Goal: Transaction & Acquisition: Subscribe to service/newsletter

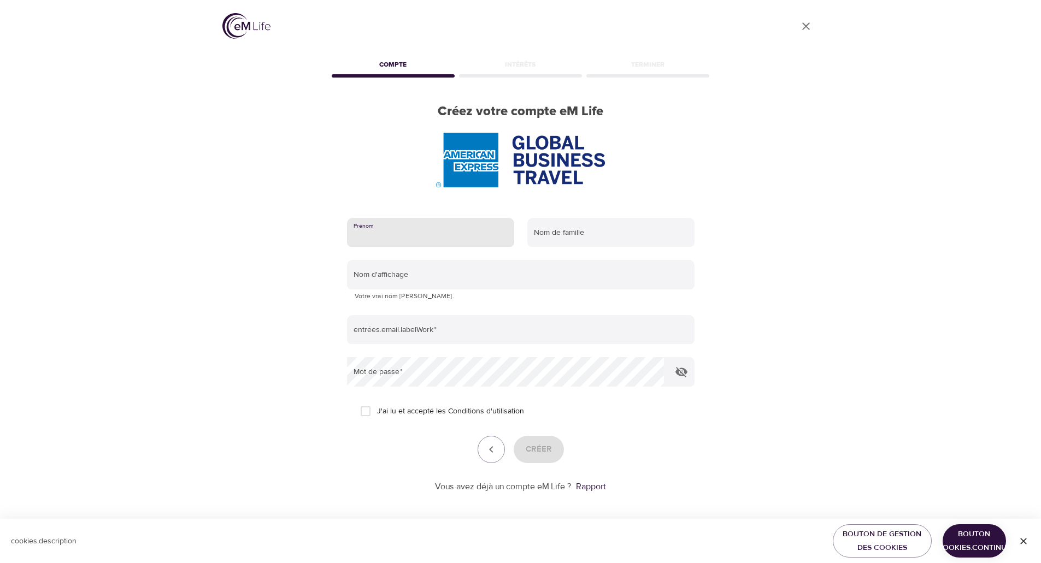
click at [469, 233] on input "text" at bounding box center [430, 233] width 167 height 30
type input "[PERSON_NAME]"
click at [575, 238] on input "text" at bounding box center [610, 233] width 167 height 30
type input "HO SHUI LING"
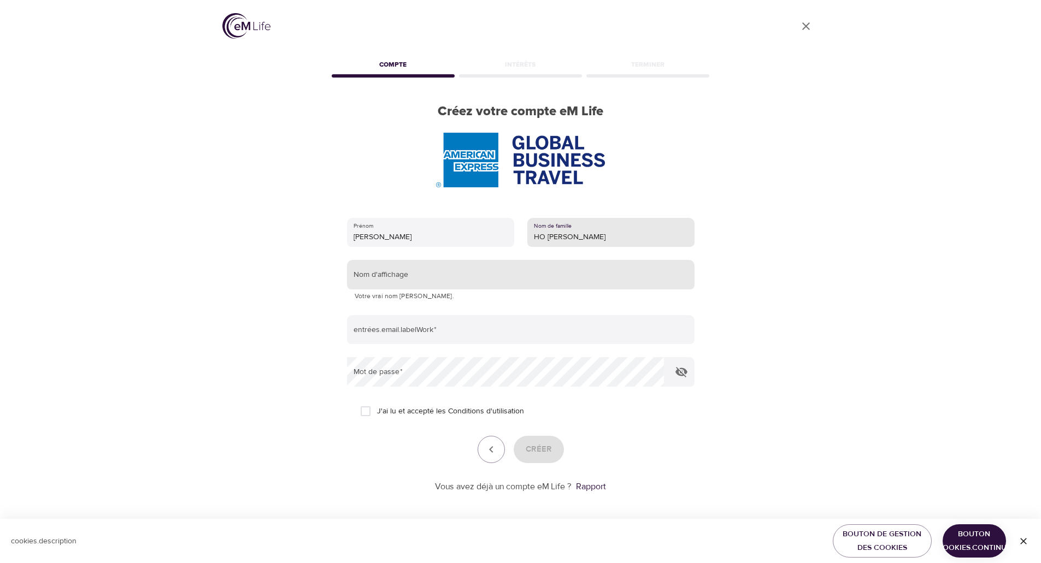
click at [569, 280] on input "text" at bounding box center [521, 275] width 348 height 30
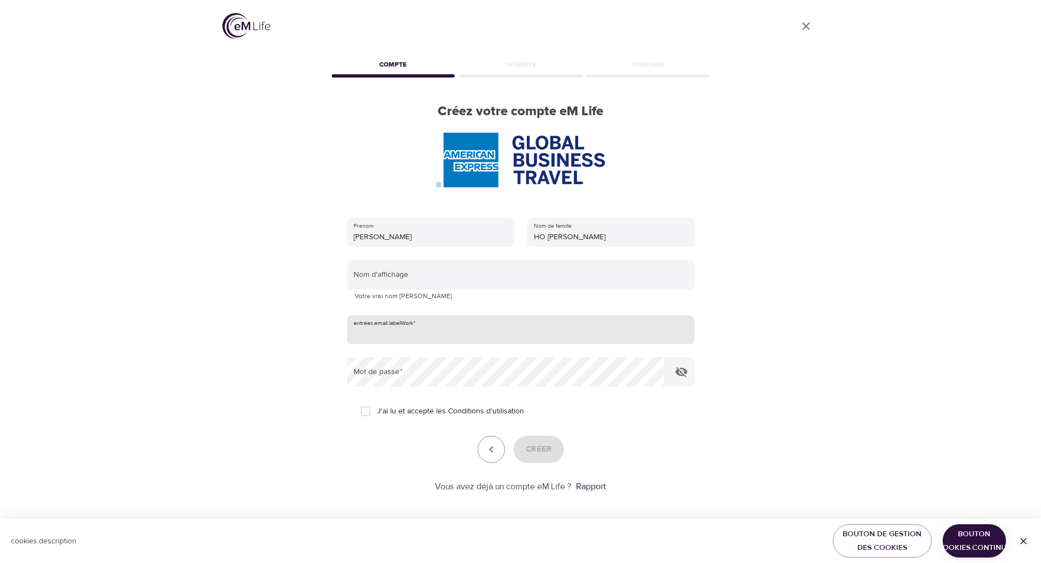
click at [554, 331] on input "email" at bounding box center [521, 330] width 348 height 30
type input "mariela.ho-shui-ling@amexgbt.com"
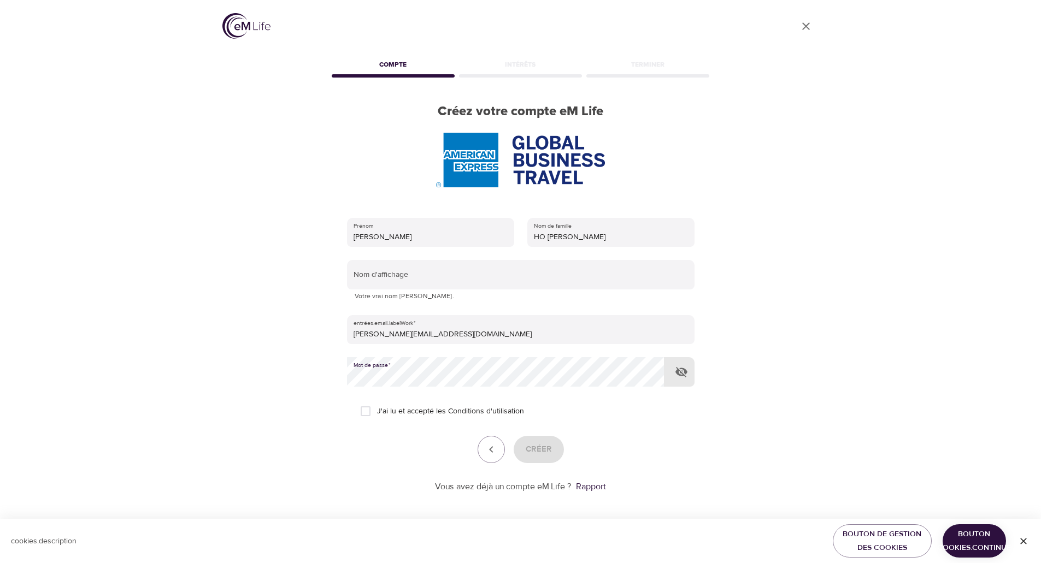
click at [368, 413] on input "J'ai lu et accepté les Conditions d'utilisation" at bounding box center [365, 411] width 23 height 23
checkbox input "true"
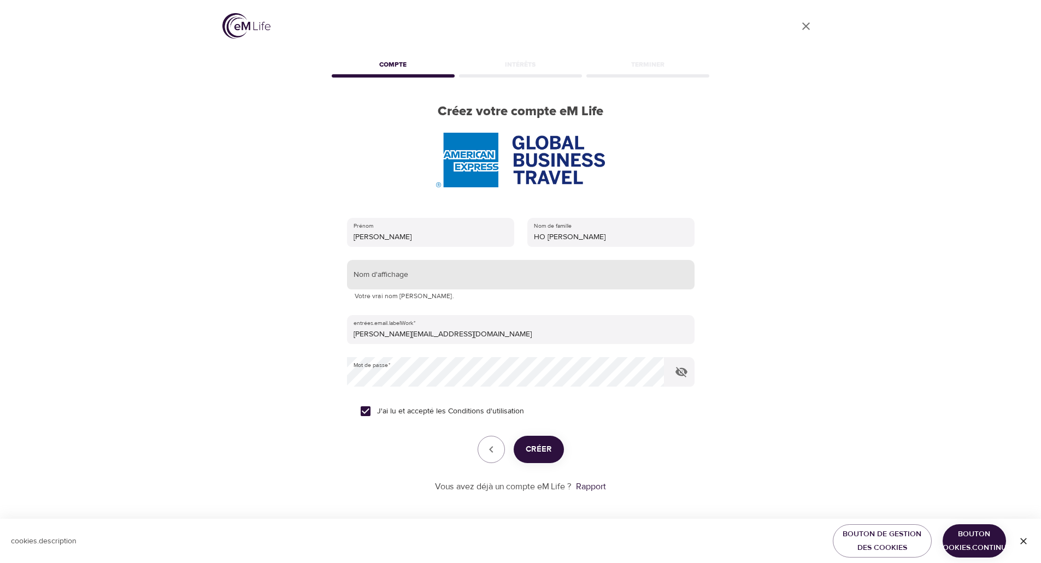
click at [441, 277] on input "text" at bounding box center [521, 275] width 348 height 30
type input "Yali"
click at [544, 448] on font "Créer" at bounding box center [539, 449] width 26 height 10
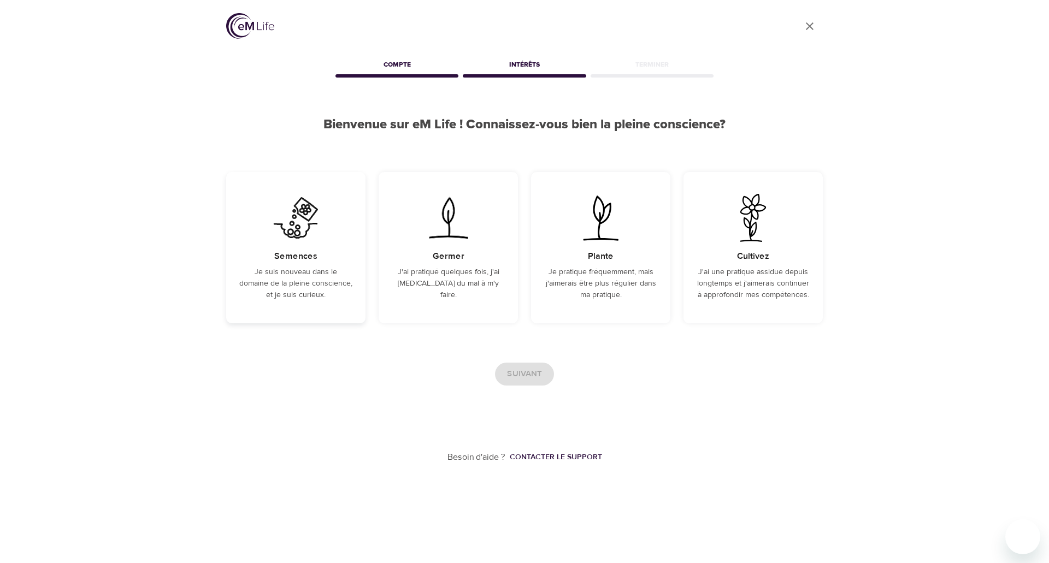
click at [286, 278] on p "Je suis nouveau dans le domaine de la pleine conscience, et je suis curieux." at bounding box center [295, 284] width 113 height 34
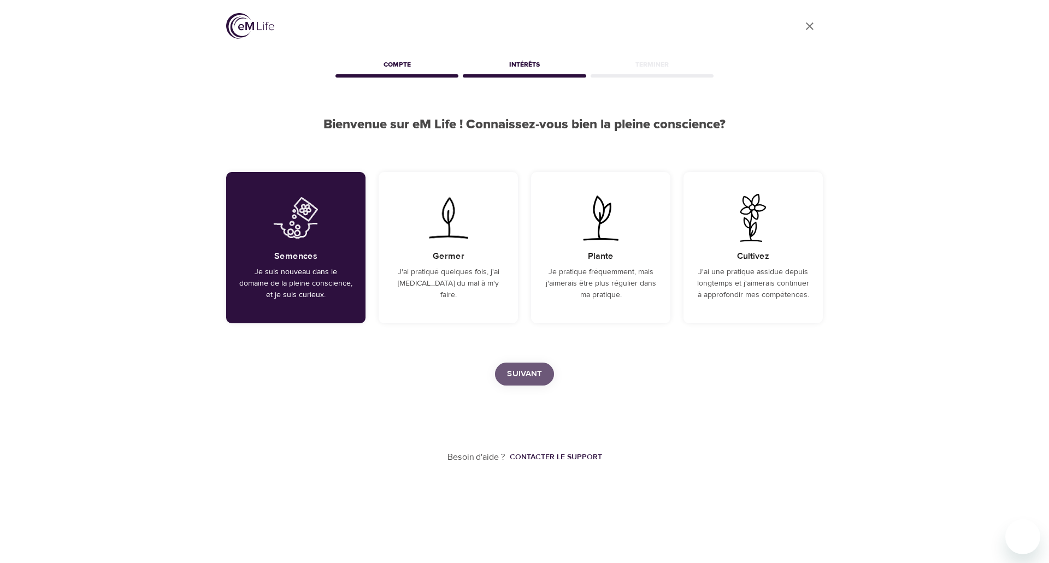
click at [527, 375] on font "Suivant" at bounding box center [524, 374] width 35 height 10
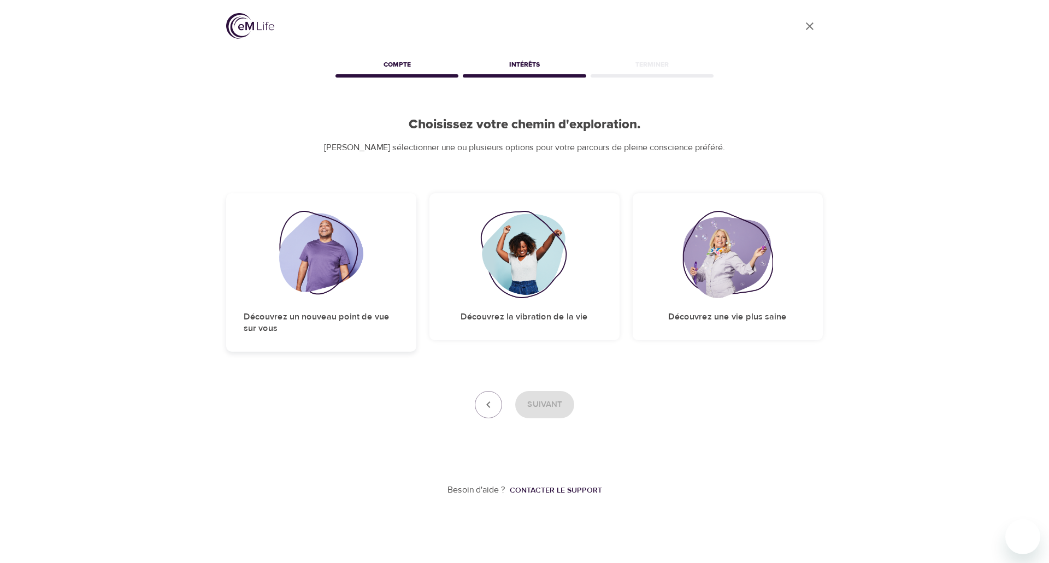
click at [326, 265] on img at bounding box center [321, 254] width 85 height 87
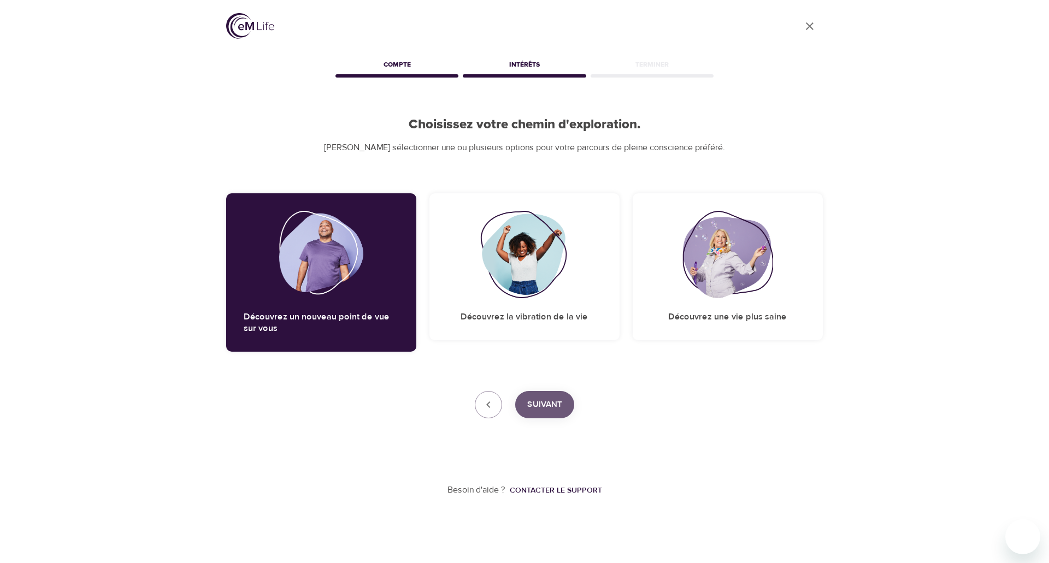
click at [537, 403] on font "Suivant" at bounding box center [544, 405] width 35 height 10
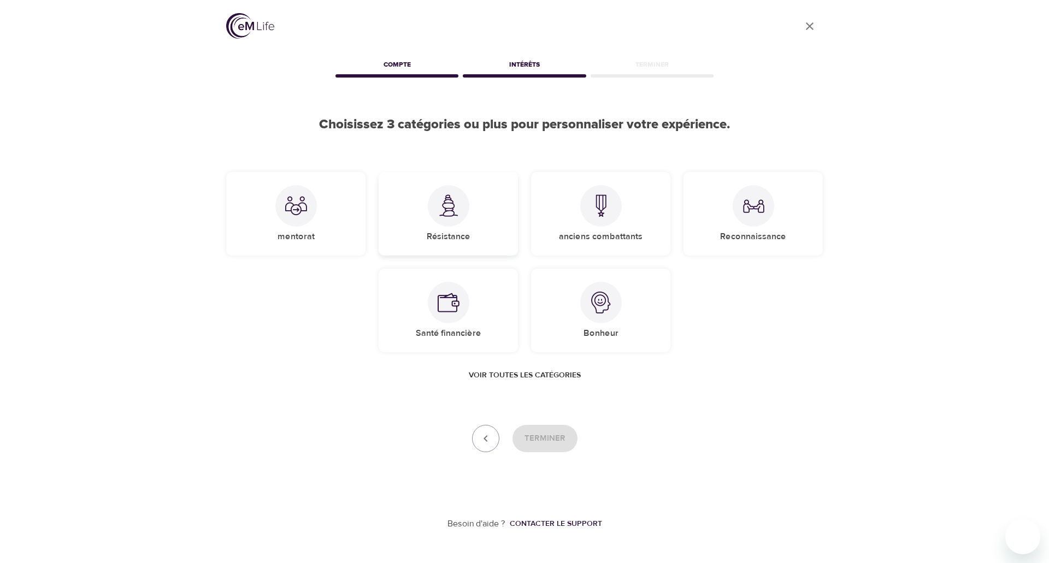
click at [444, 221] on div at bounding box center [449, 206] width 42 height 42
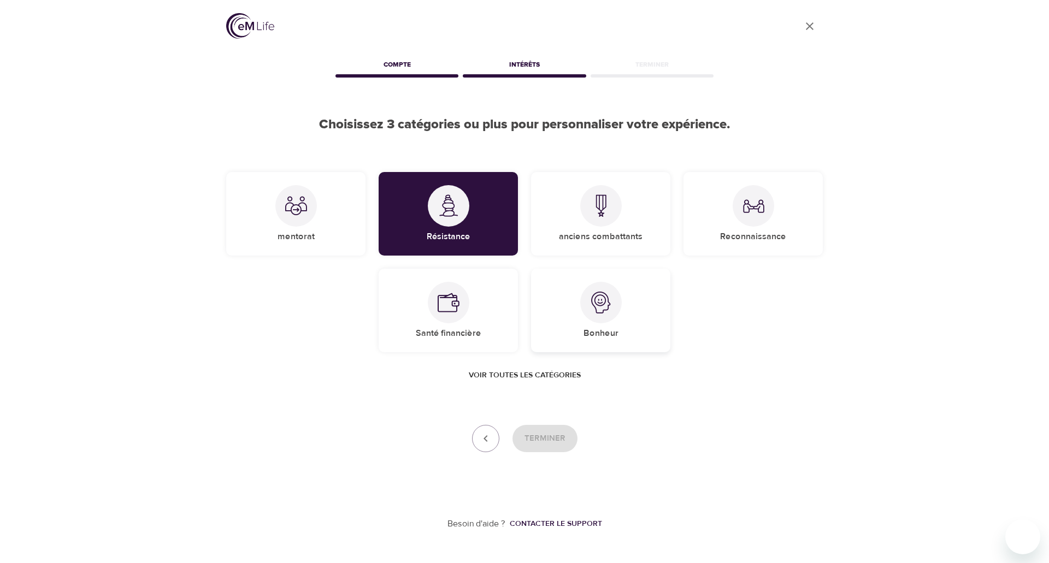
click at [563, 312] on div "Bonheur" at bounding box center [600, 311] width 139 height 84
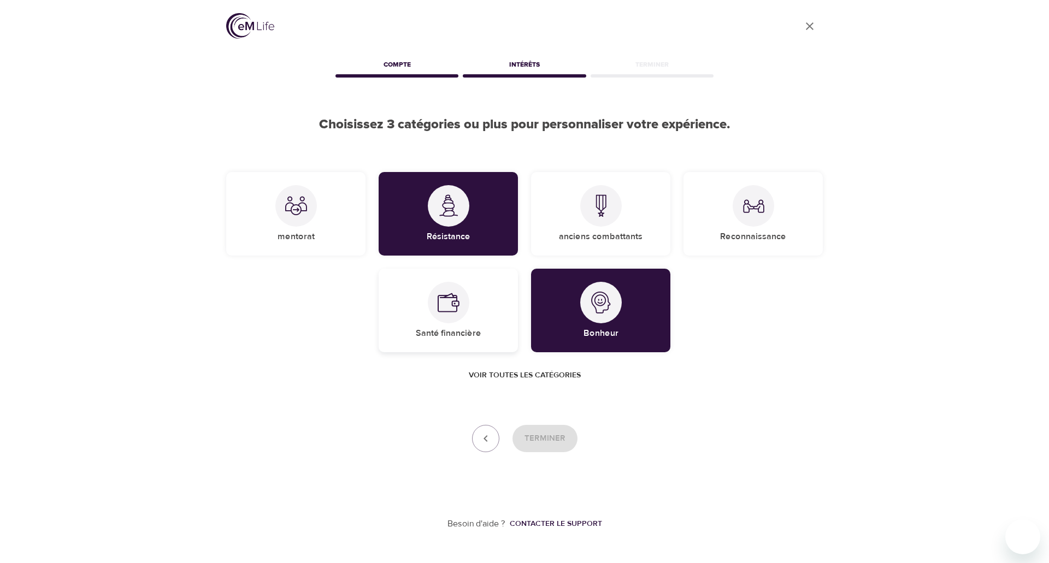
click at [468, 326] on div "Santé financière" at bounding box center [448, 311] width 139 height 84
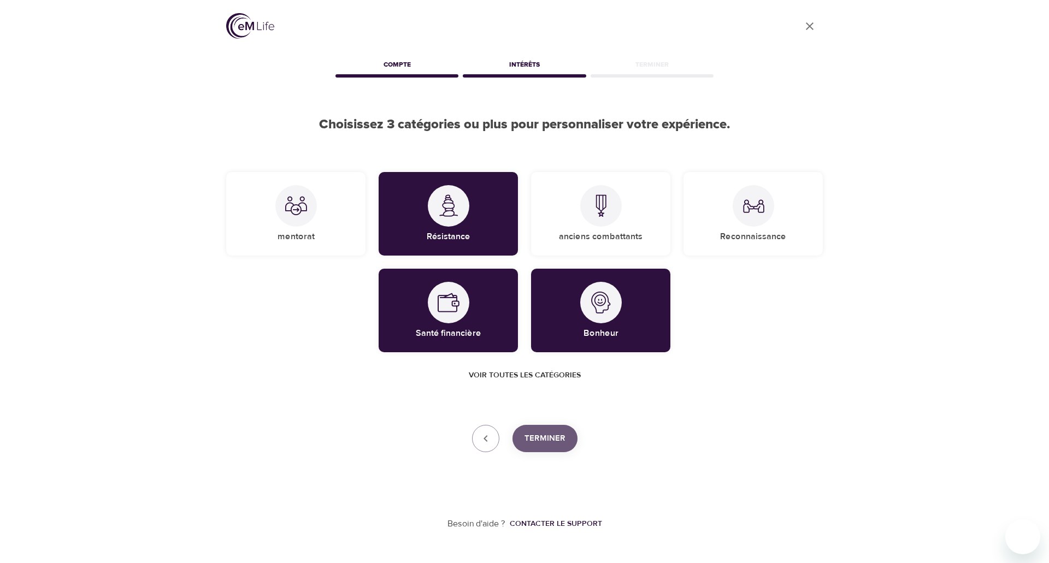
click at [530, 441] on font "Terminer" at bounding box center [545, 438] width 41 height 10
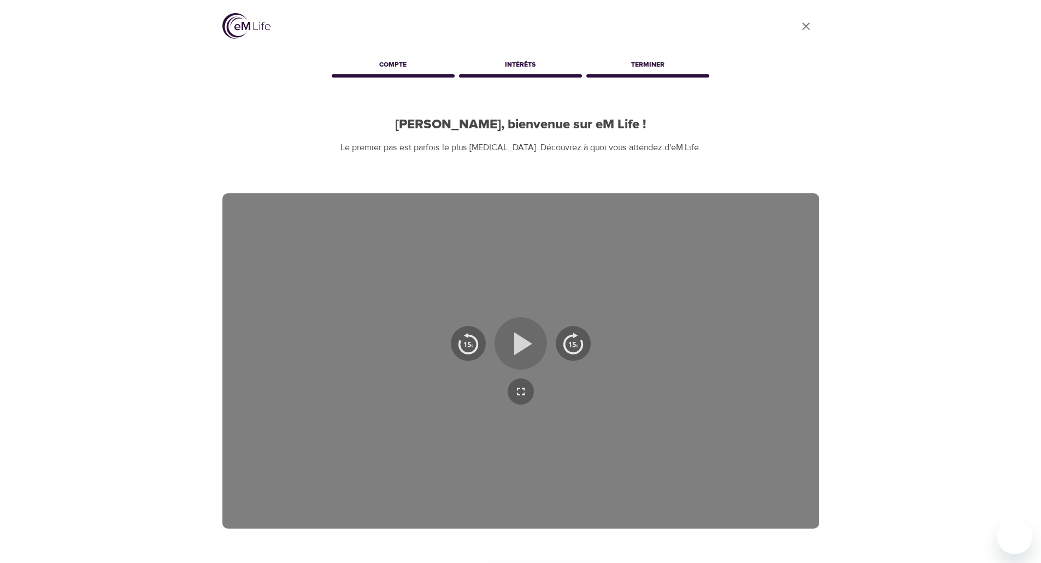
click at [520, 342] on icon "button" at bounding box center [523, 343] width 18 height 23
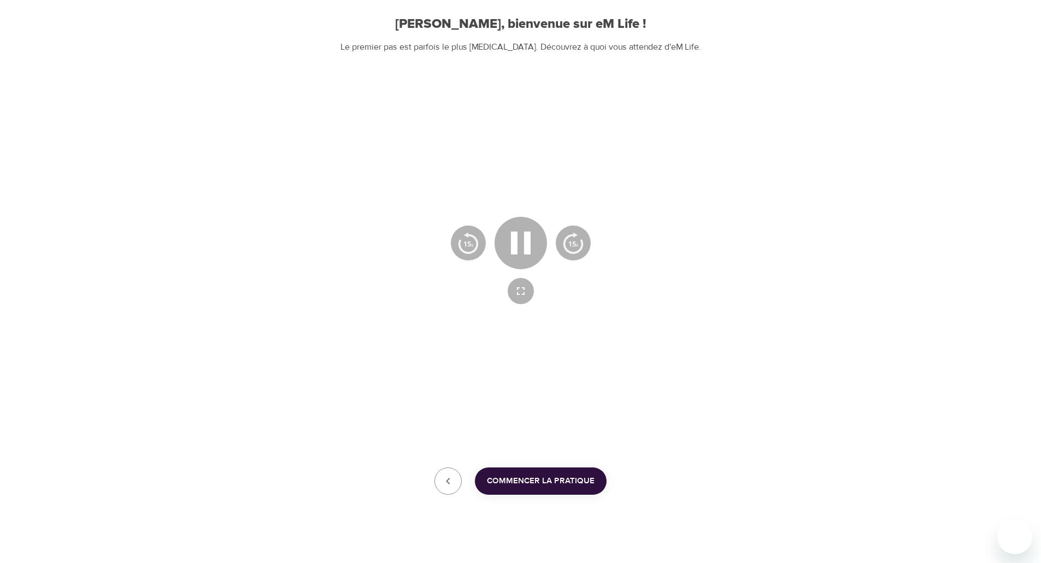
scroll to position [110, 0]
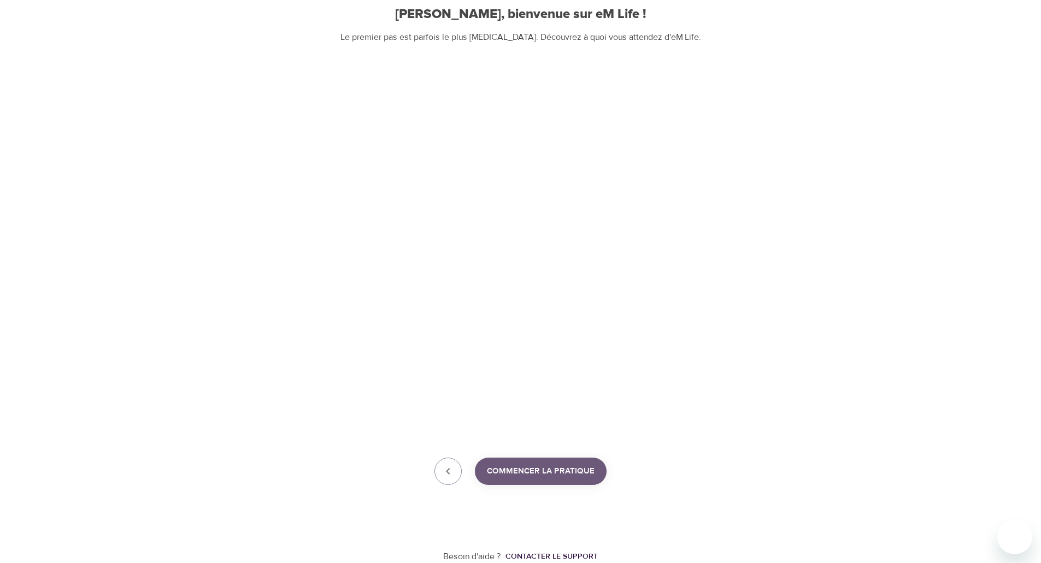
click at [556, 468] on font "Commencer la pratique" at bounding box center [541, 471] width 108 height 10
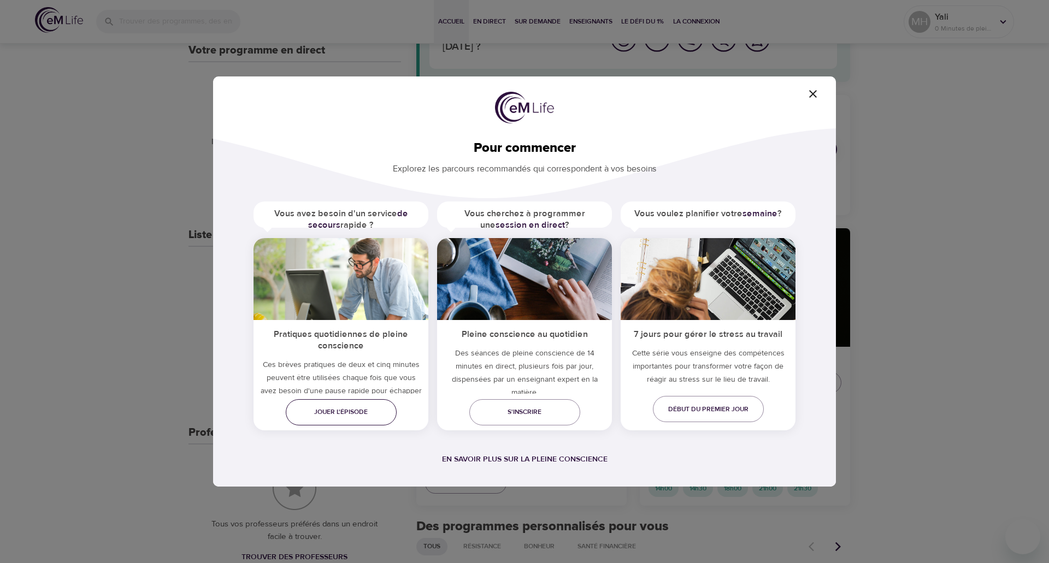
click at [353, 412] on font "Jouer l'épisode" at bounding box center [341, 412] width 54 height 9
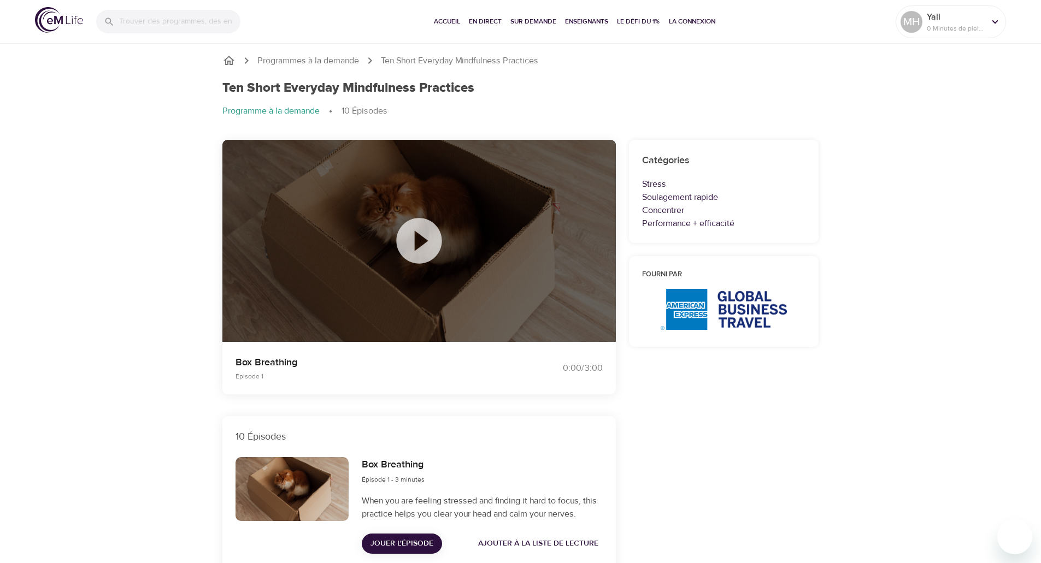
click at [416, 241] on icon at bounding box center [419, 241] width 55 height 55
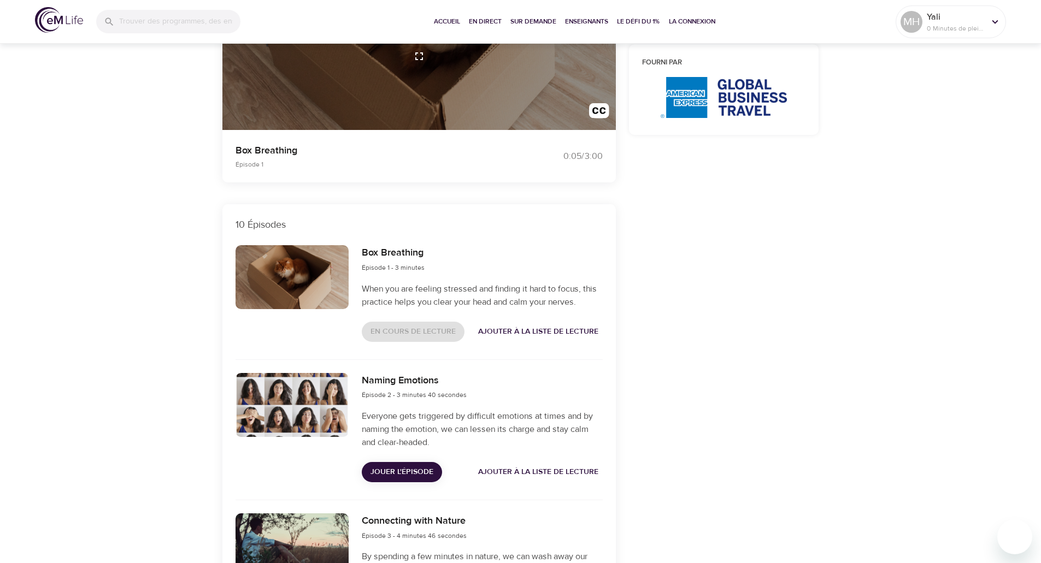
scroll to position [219, 0]
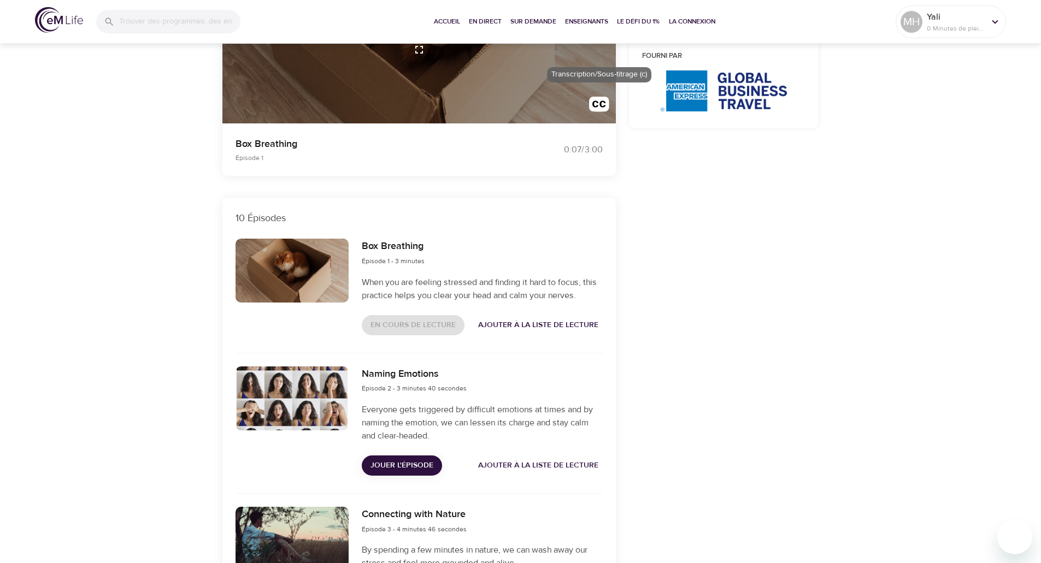
click at [597, 102] on img "button" at bounding box center [599, 107] width 20 height 20
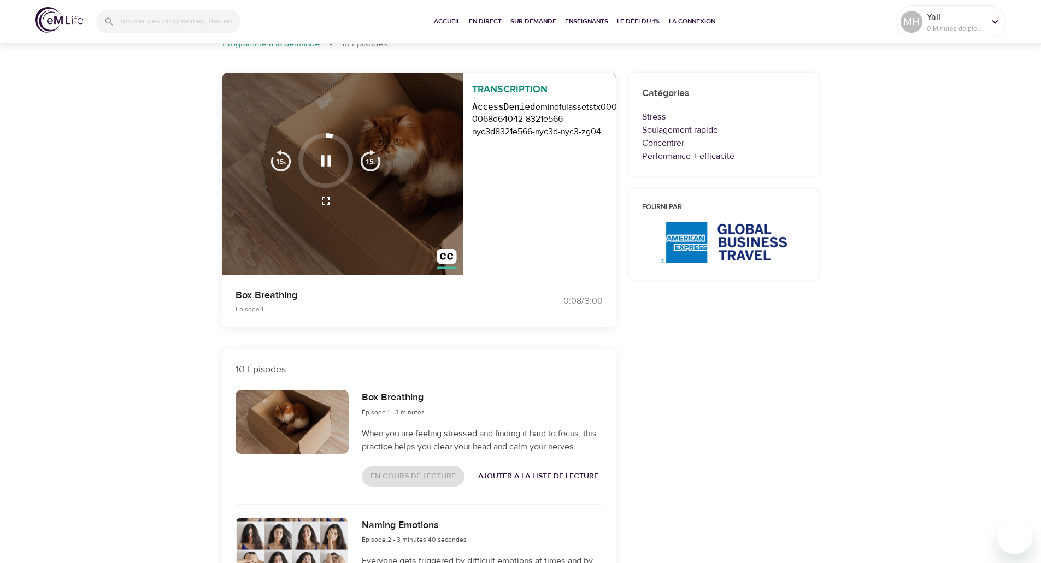
scroll to position [55, 0]
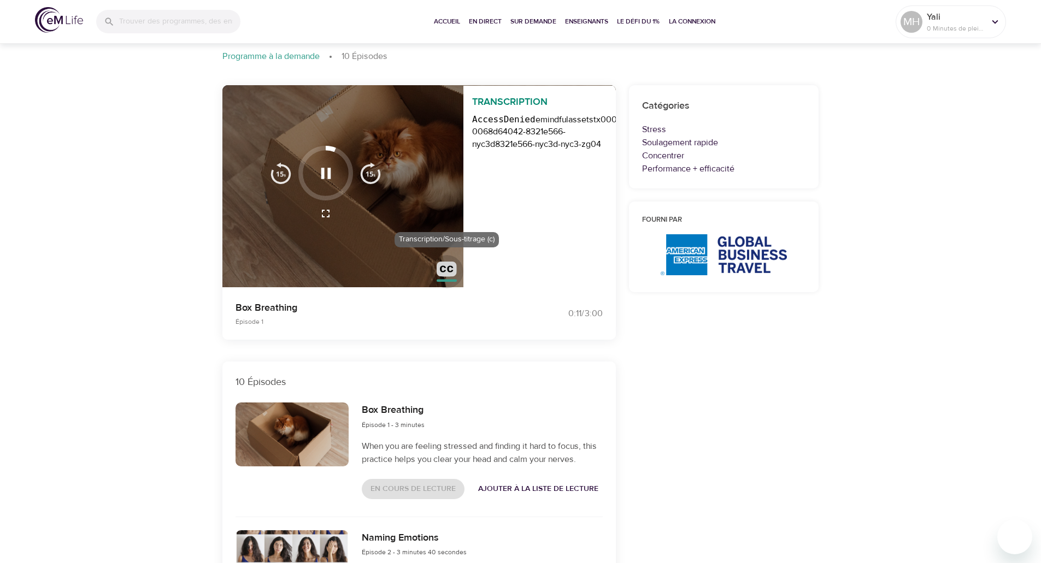
click at [445, 270] on img "button" at bounding box center [447, 272] width 20 height 20
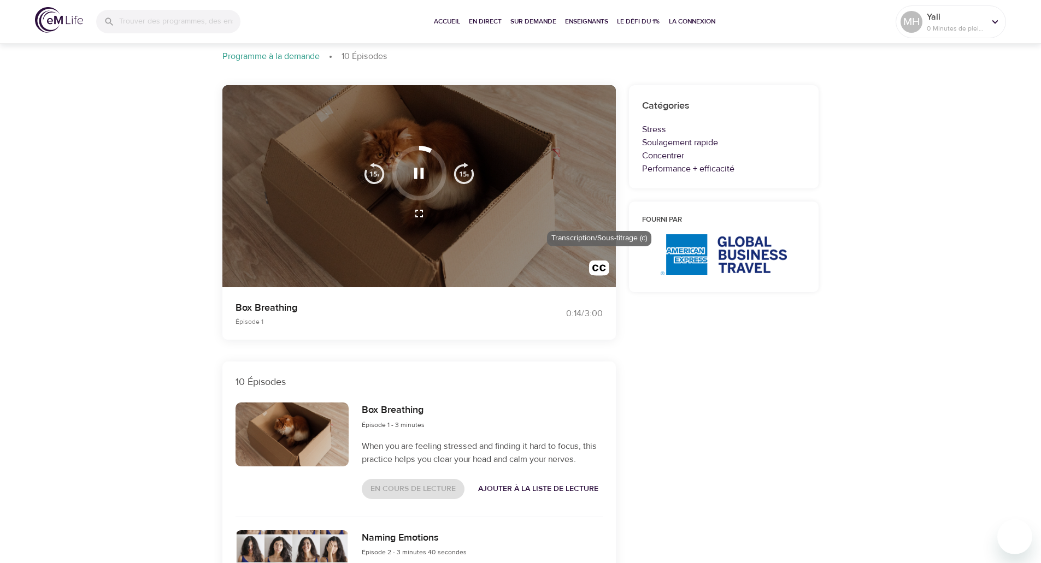
click at [596, 267] on img "button" at bounding box center [599, 271] width 20 height 20
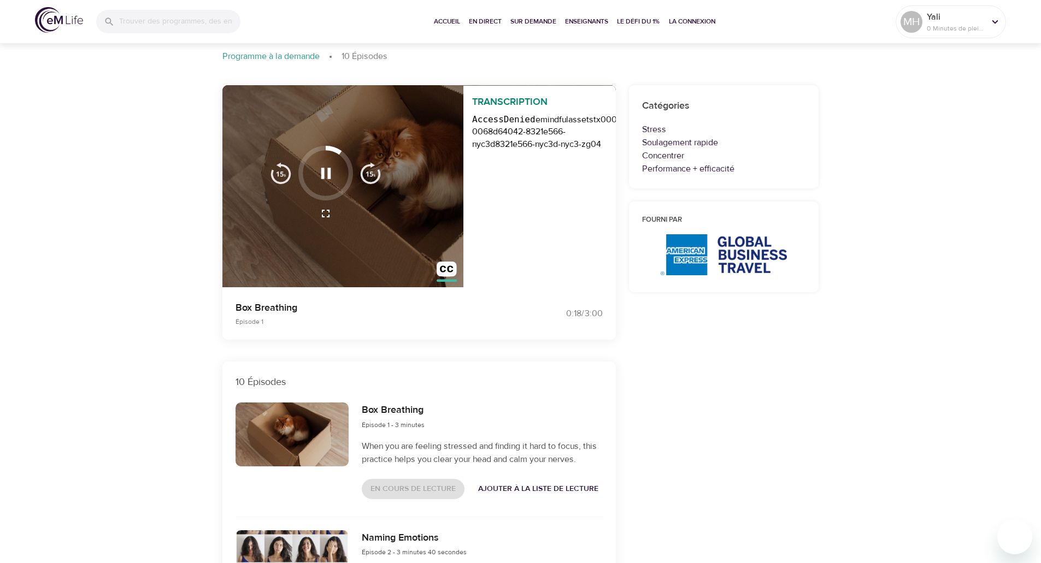
click at [522, 128] on requestid "tx00000cf04d022cde977f4-0068d64042-8321e566-nyc3d" at bounding box center [588, 132] width 232 height 36
click at [438, 267] on img "button" at bounding box center [447, 272] width 20 height 20
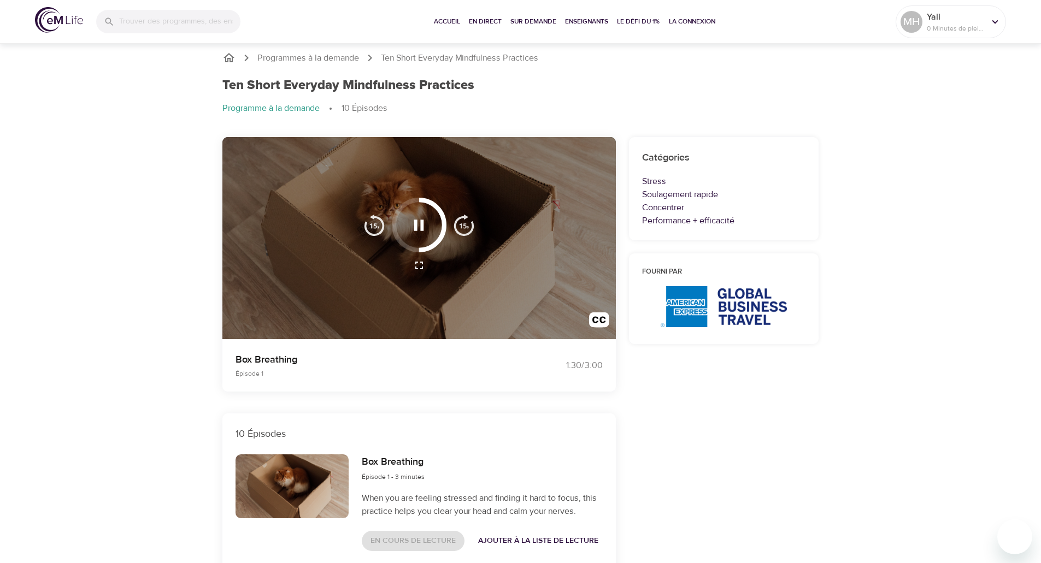
scroll to position [0, 0]
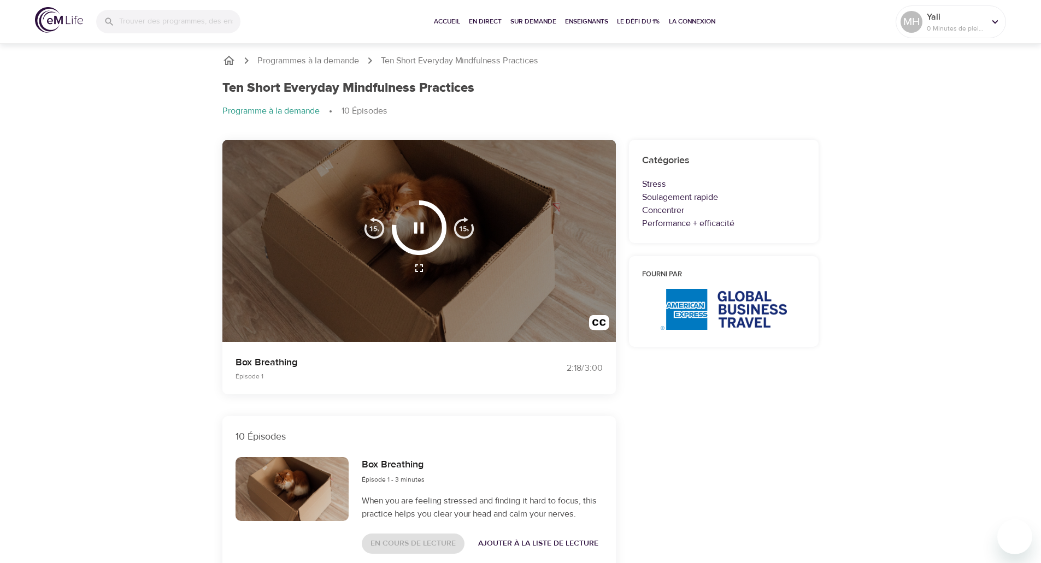
click at [470, 305] on div at bounding box center [419, 241] width 394 height 203
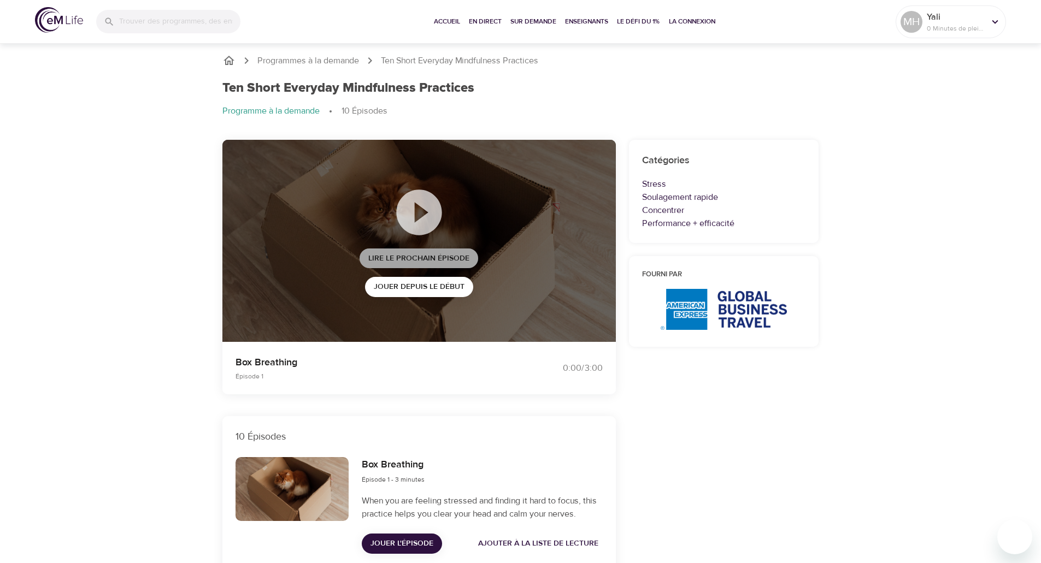
click at [421, 261] on span "Lire le prochain épisode" at bounding box center [418, 259] width 101 height 14
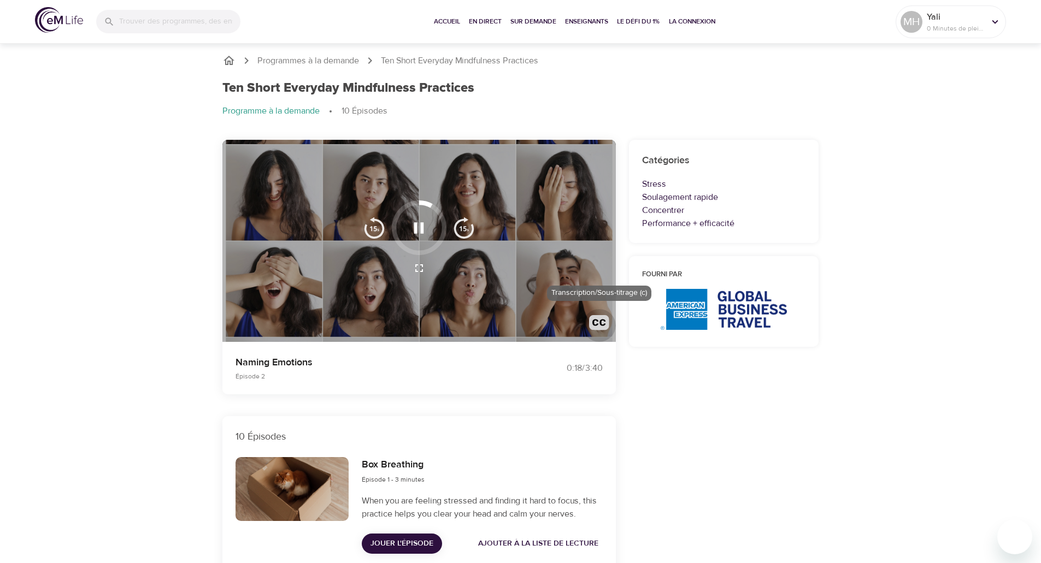
click at [598, 328] on img "button" at bounding box center [599, 325] width 20 height 20
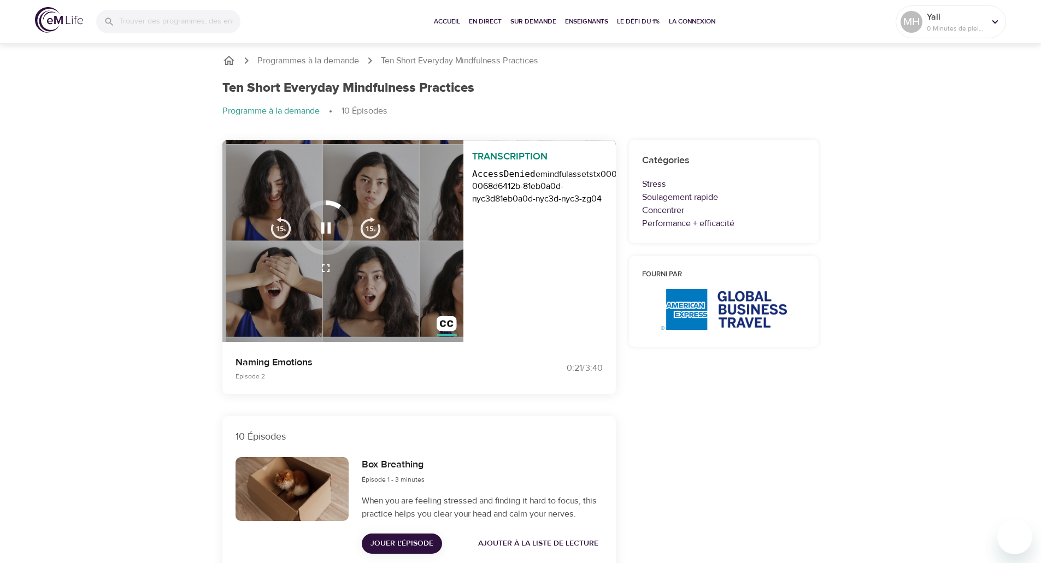
click at [512, 357] on div "Naming Emotions Épisode 2" at bounding box center [371, 368] width 285 height 39
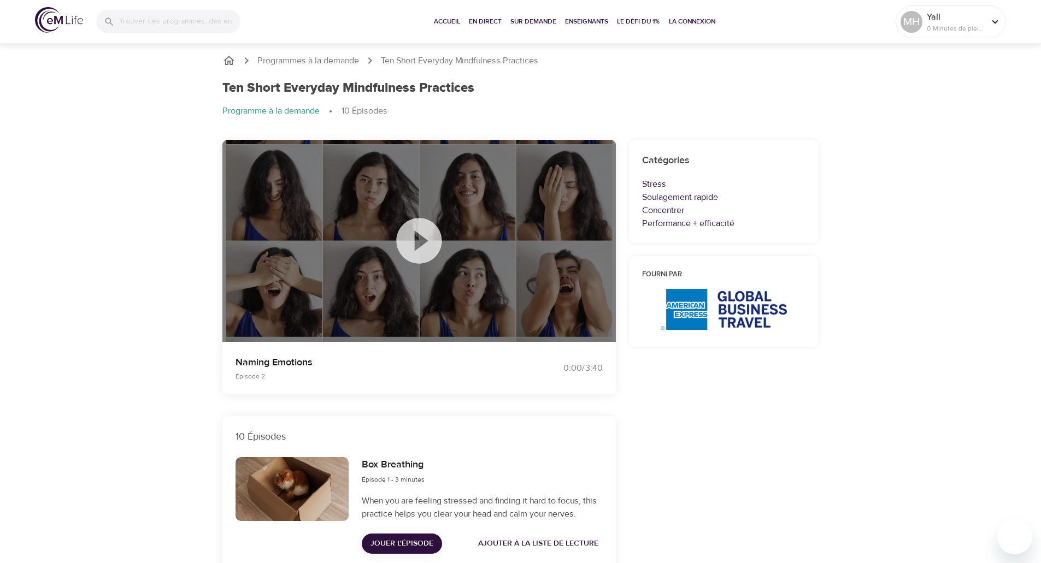
click at [230, 61] on icon "breadcrumb" at bounding box center [229, 60] width 11 height 9
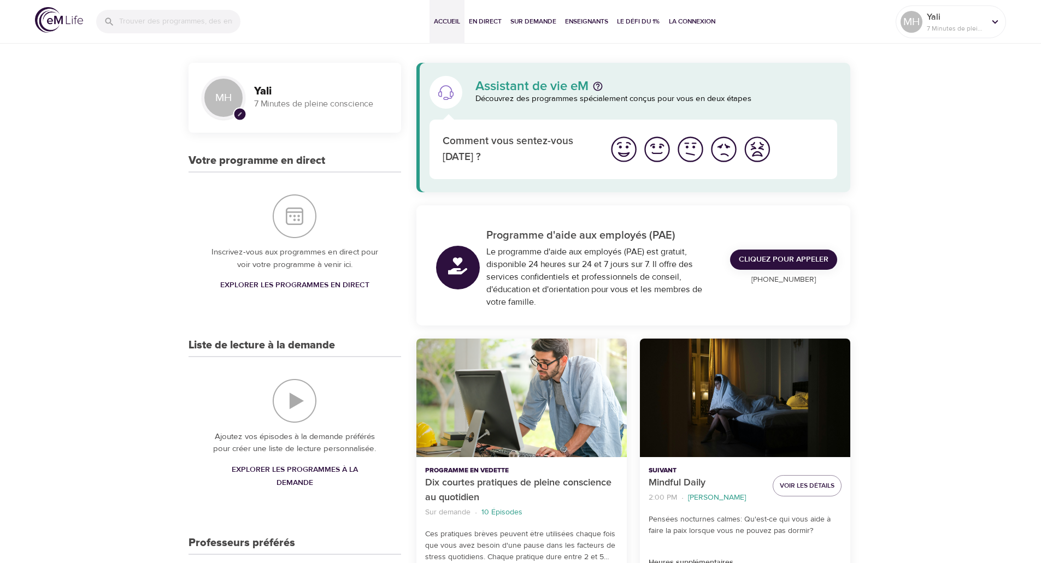
click at [730, 150] on img "Je me sens mal" at bounding box center [724, 149] width 30 height 30
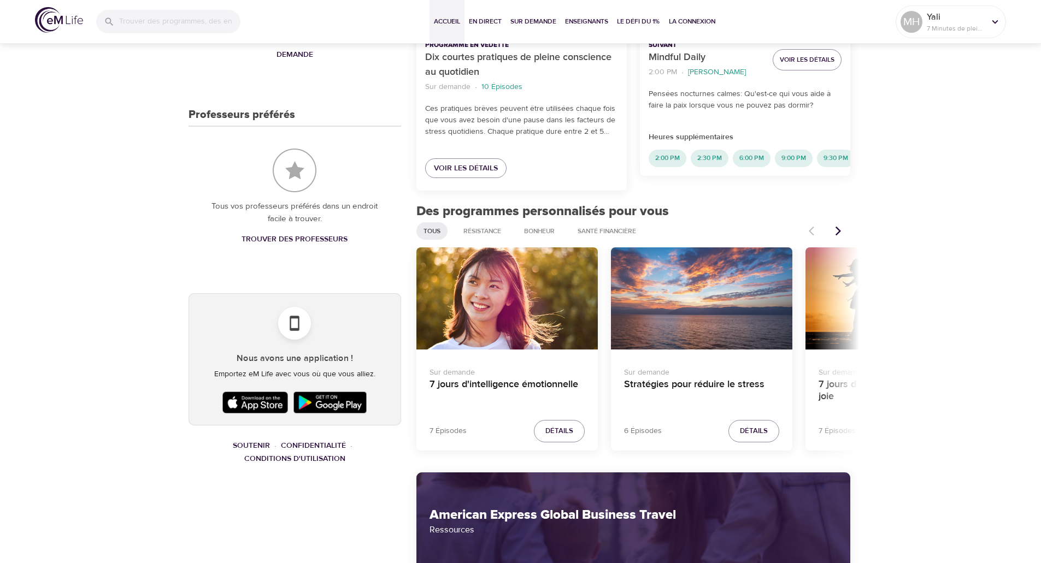
scroll to position [437, 0]
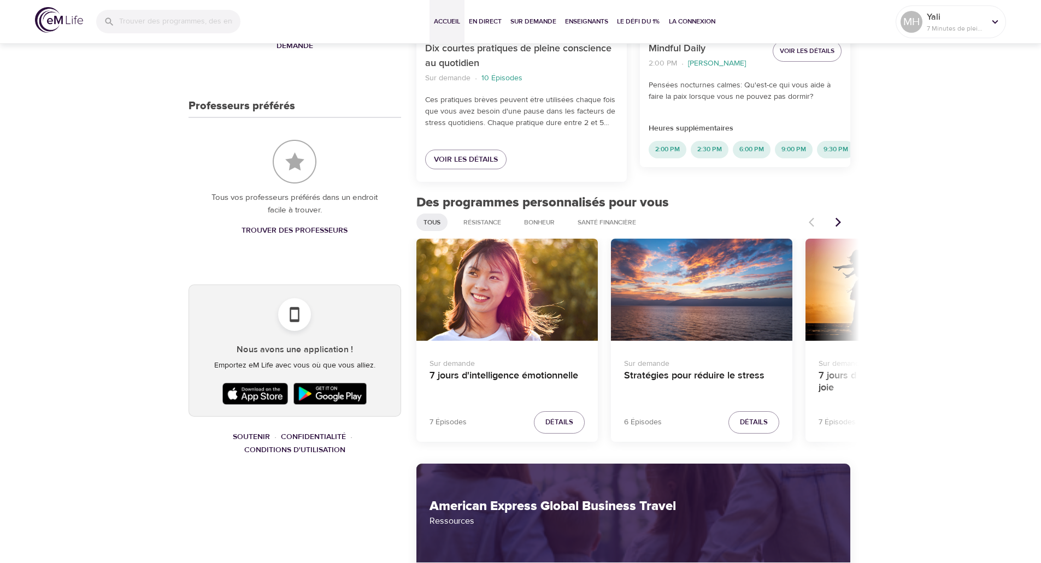
click at [272, 388] on img at bounding box center [255, 393] width 71 height 27
click at [249, 400] on img at bounding box center [255, 393] width 71 height 27
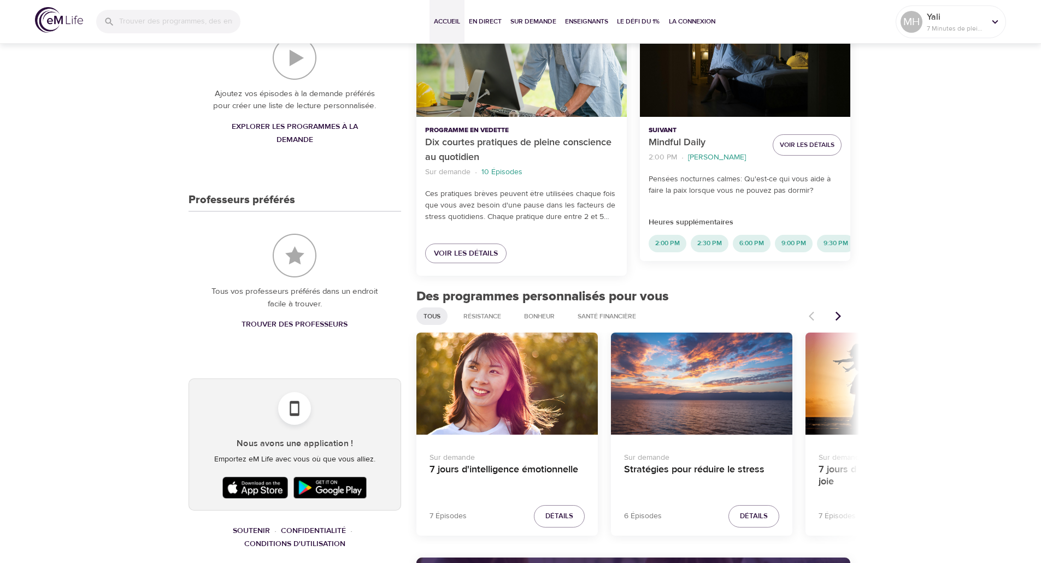
scroll to position [383, 0]
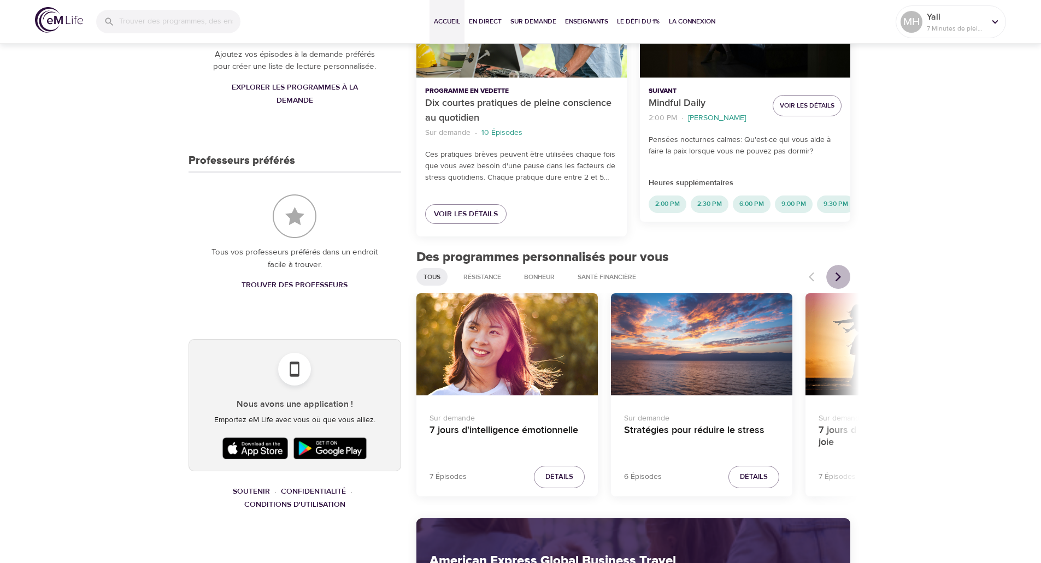
click at [844, 275] on button "Articles précédents" at bounding box center [838, 277] width 24 height 24
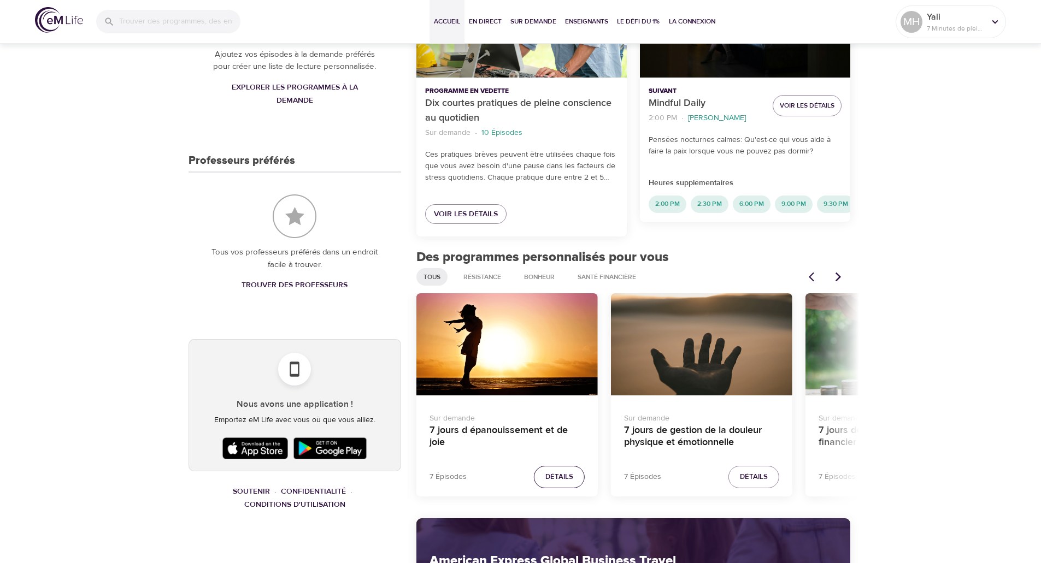
click at [551, 475] on span "Détails" at bounding box center [559, 477] width 28 height 13
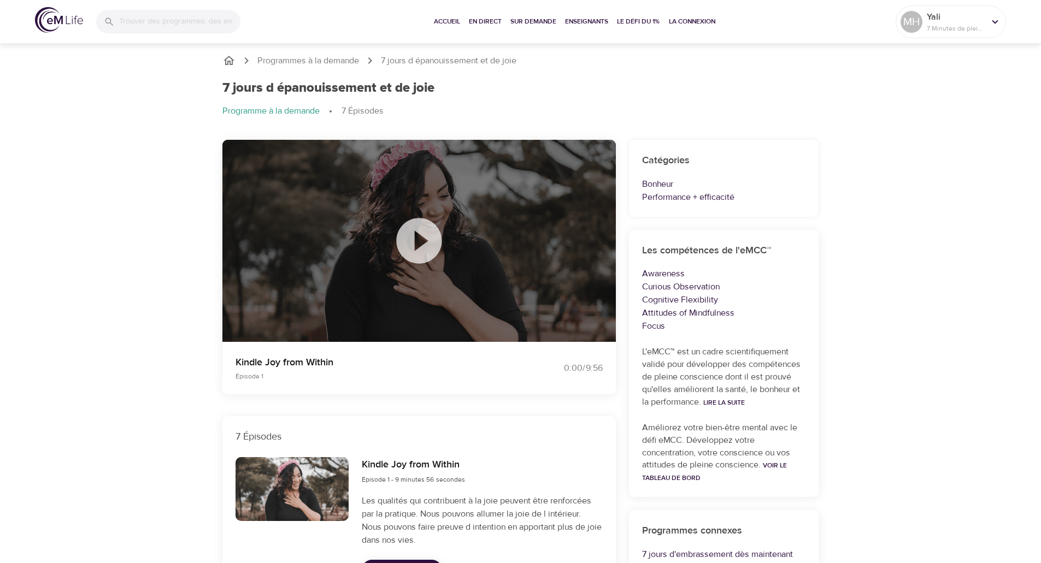
click at [422, 242] on icon at bounding box center [419, 241] width 55 height 55
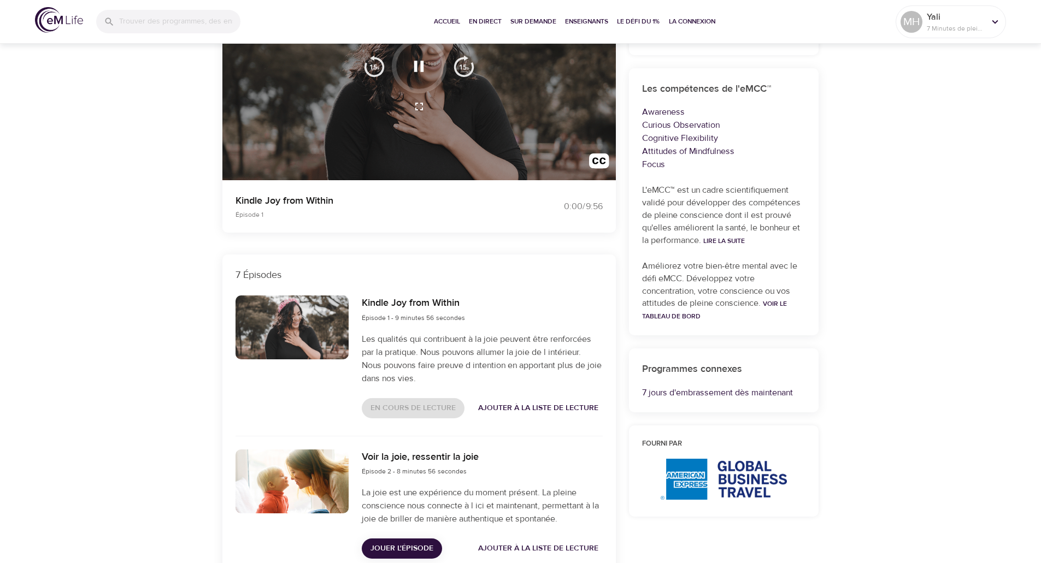
scroll to position [164, 0]
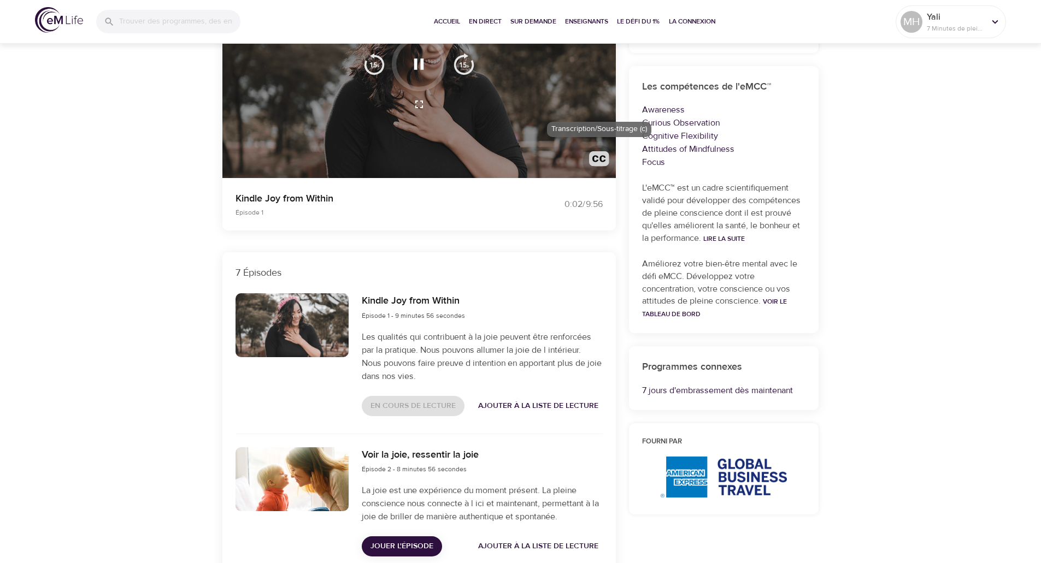
click at [599, 155] on img "button" at bounding box center [599, 161] width 20 height 20
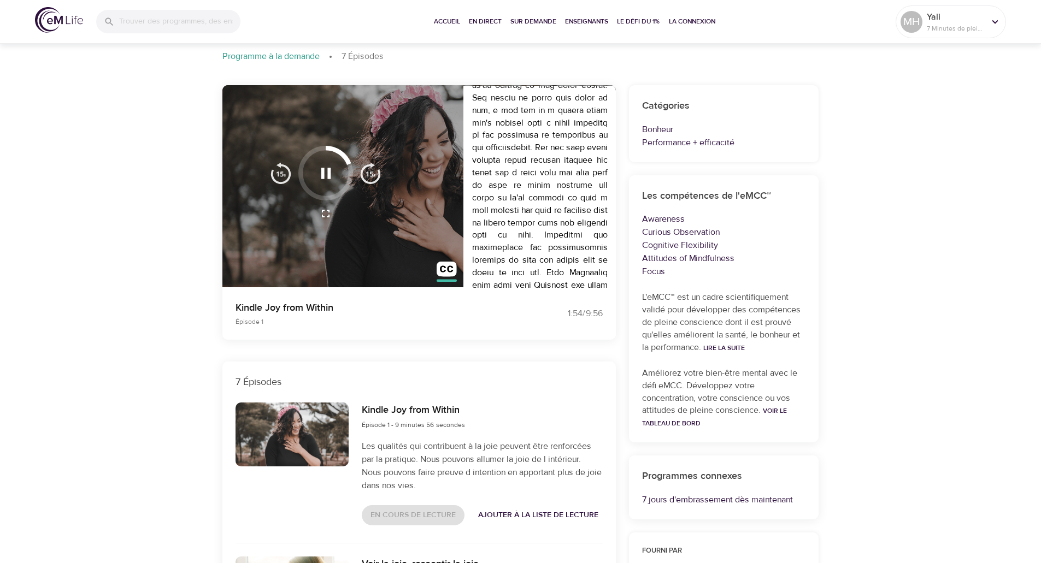
scroll to position [0, 0]
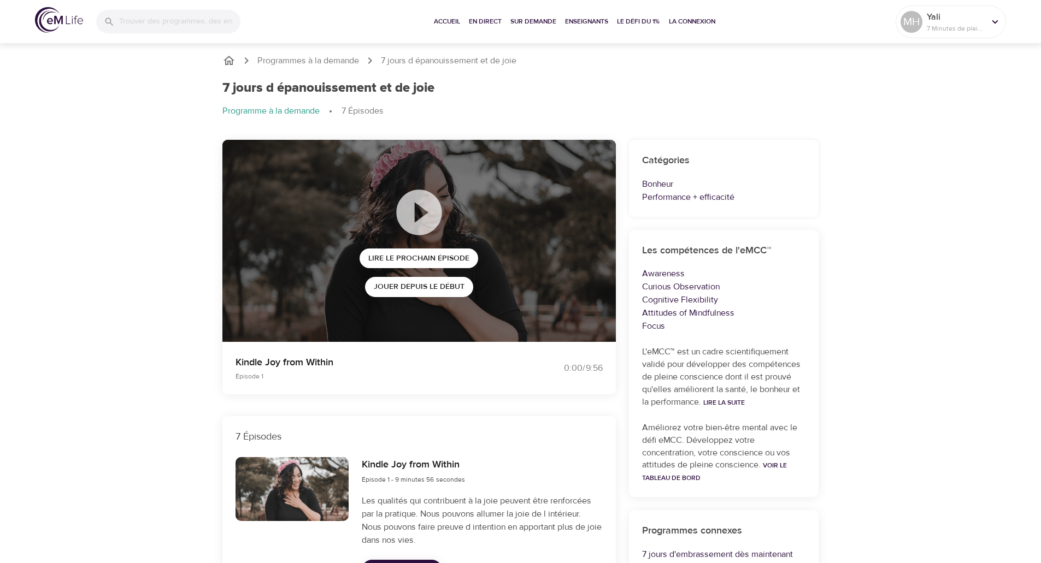
click at [228, 61] on icon "breadcrumb" at bounding box center [229, 60] width 11 height 9
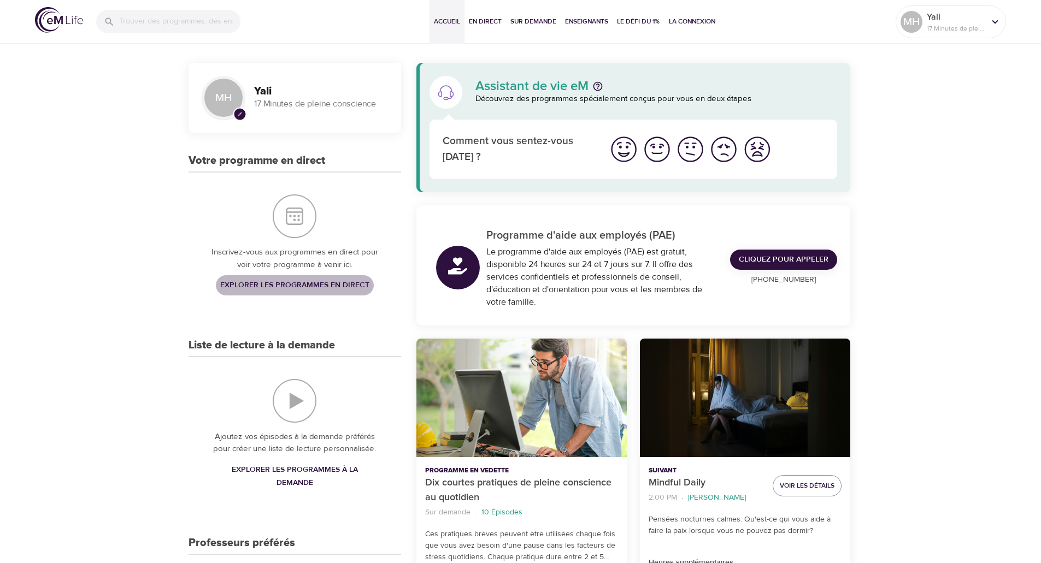
click at [308, 286] on span "Explorer les programmes en direct" at bounding box center [294, 286] width 149 height 14
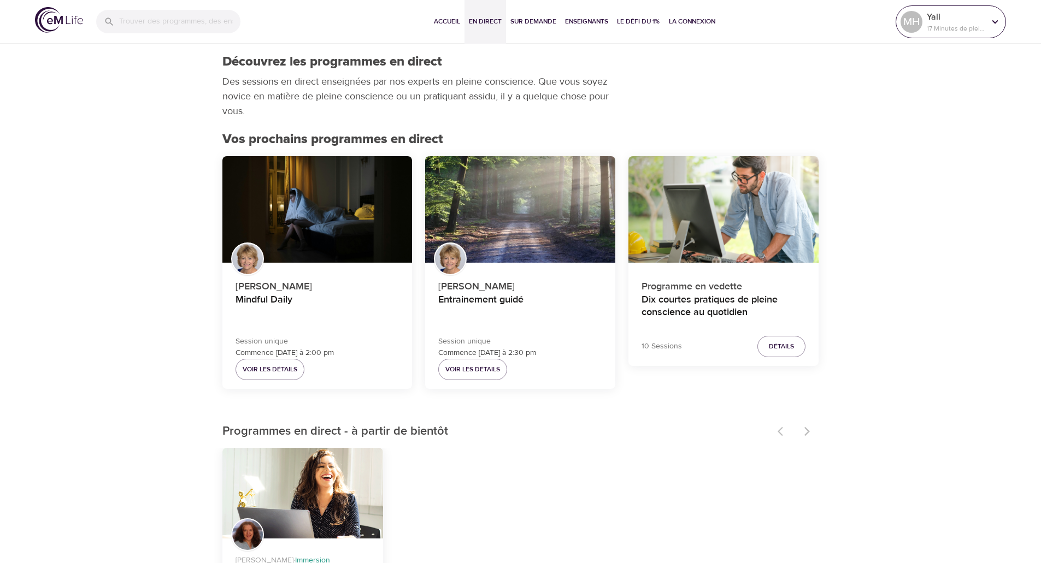
click at [990, 22] on icon at bounding box center [995, 22] width 12 height 12
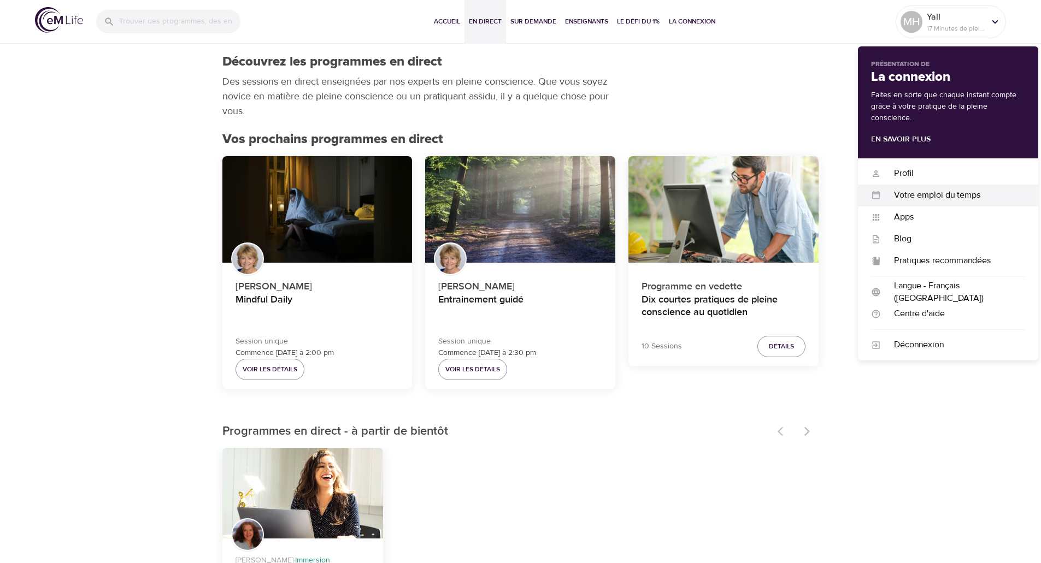
click at [938, 193] on div "Votre emploi du temps" at bounding box center [953, 195] width 144 height 13
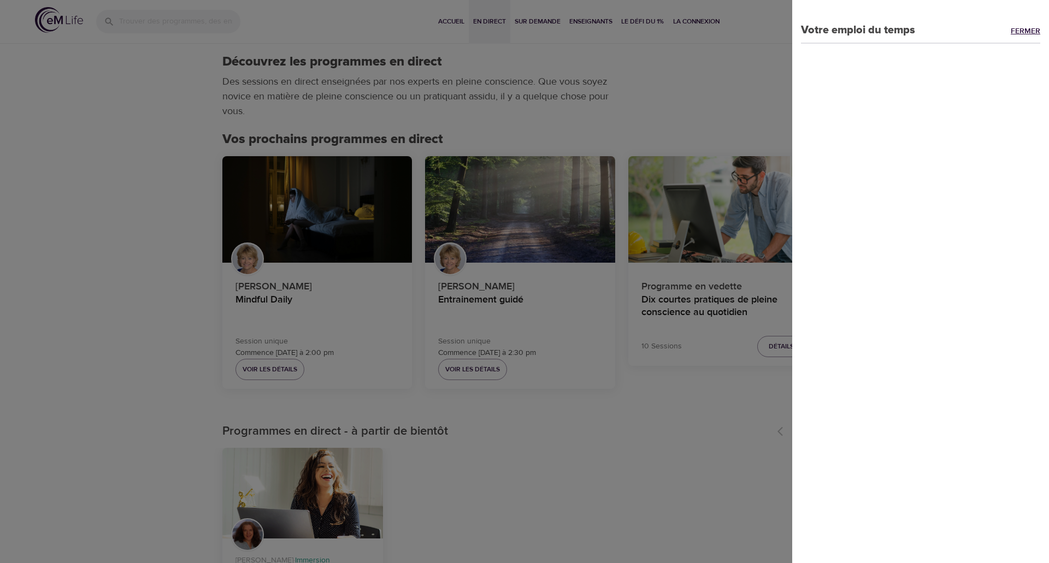
click at [1011, 30] on link "Fermer" at bounding box center [1030, 32] width 38 height 13
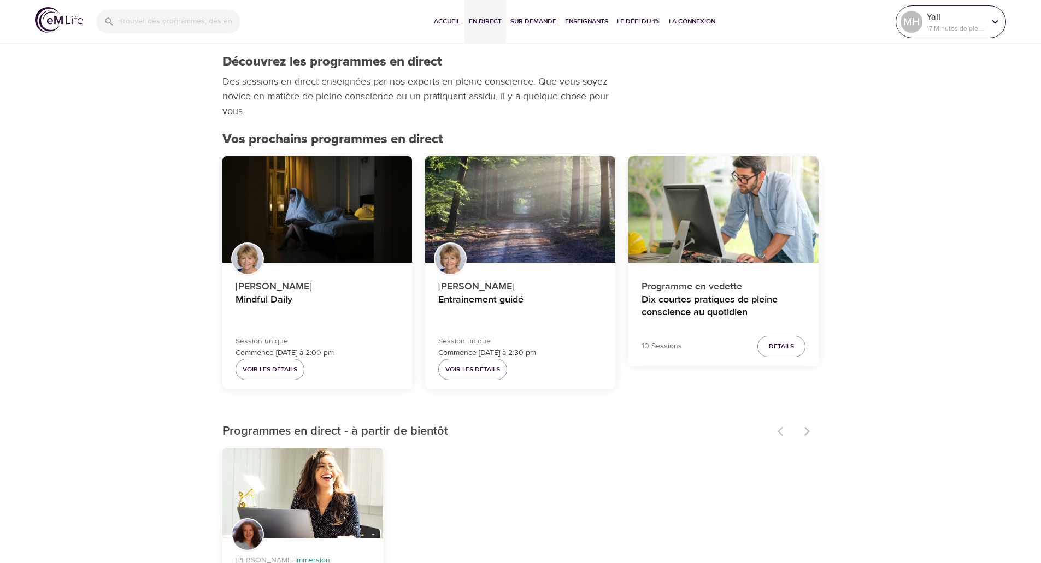
click at [988, 21] on div at bounding box center [995, 22] width 16 height 16
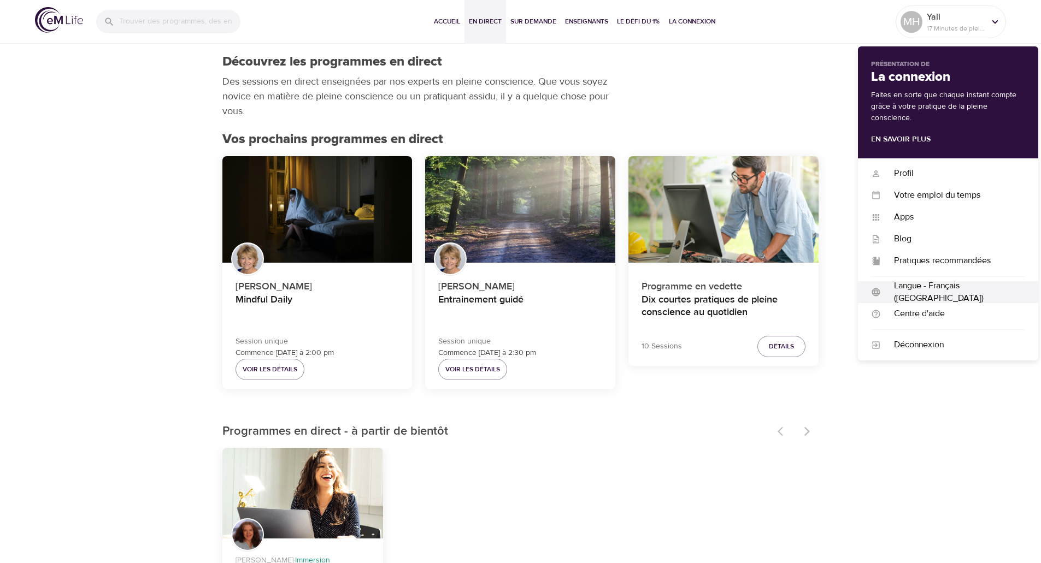
click at [959, 288] on div "Langue - Français ([GEOGRAPHIC_DATA])" at bounding box center [953, 292] width 144 height 25
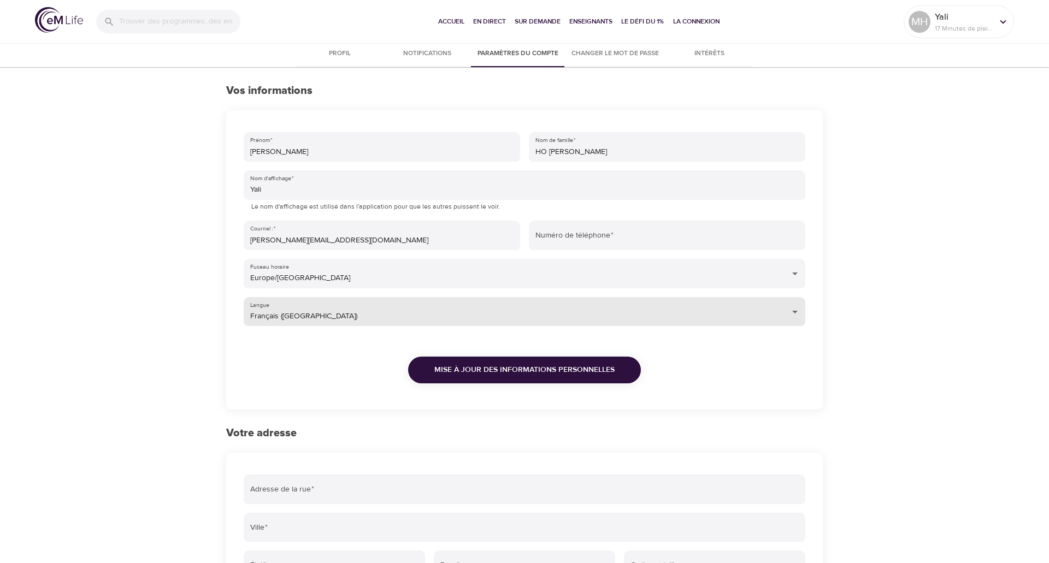
click at [788, 314] on body "Accueil En direct Sur demande Enseignants Le défi du 1% La Connexion MH Yali 17…" at bounding box center [524, 407] width 1049 height 814
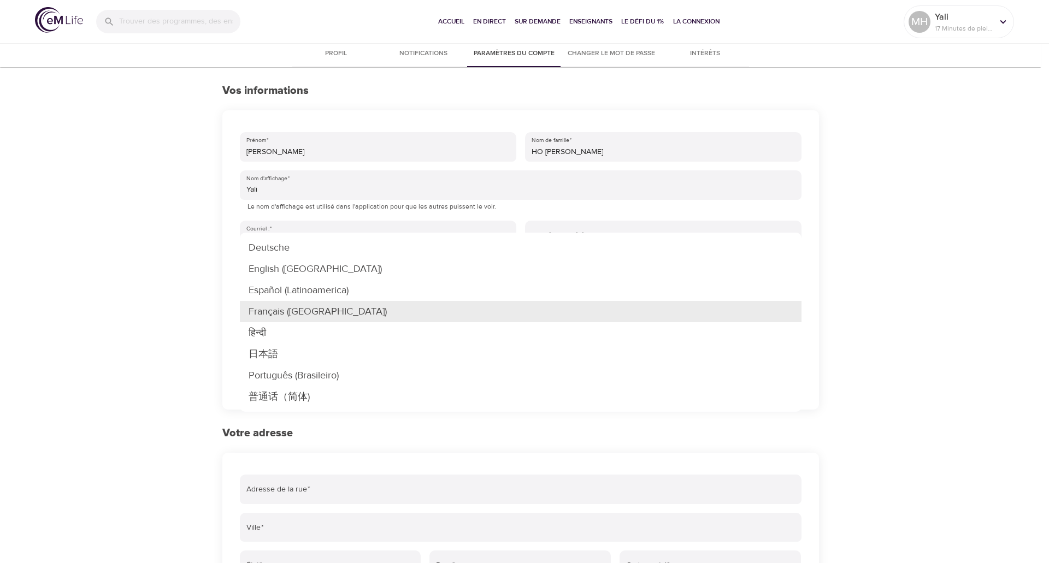
click at [922, 235] on div at bounding box center [524, 281] width 1049 height 563
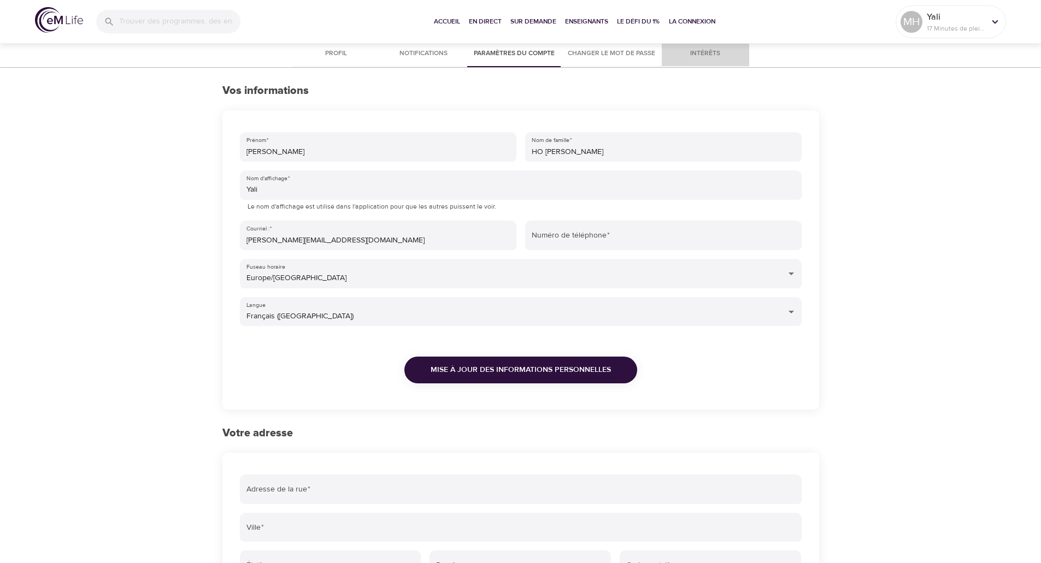
click at [712, 57] on span "Intérêts" at bounding box center [705, 53] width 74 height 11
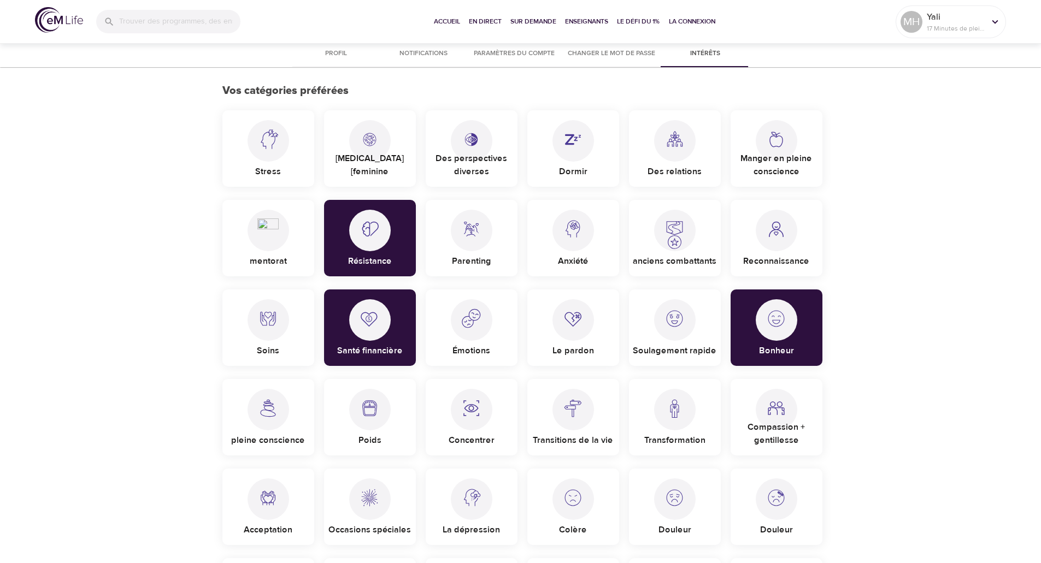
click at [497, 324] on div "Émotions" at bounding box center [472, 328] width 92 height 77
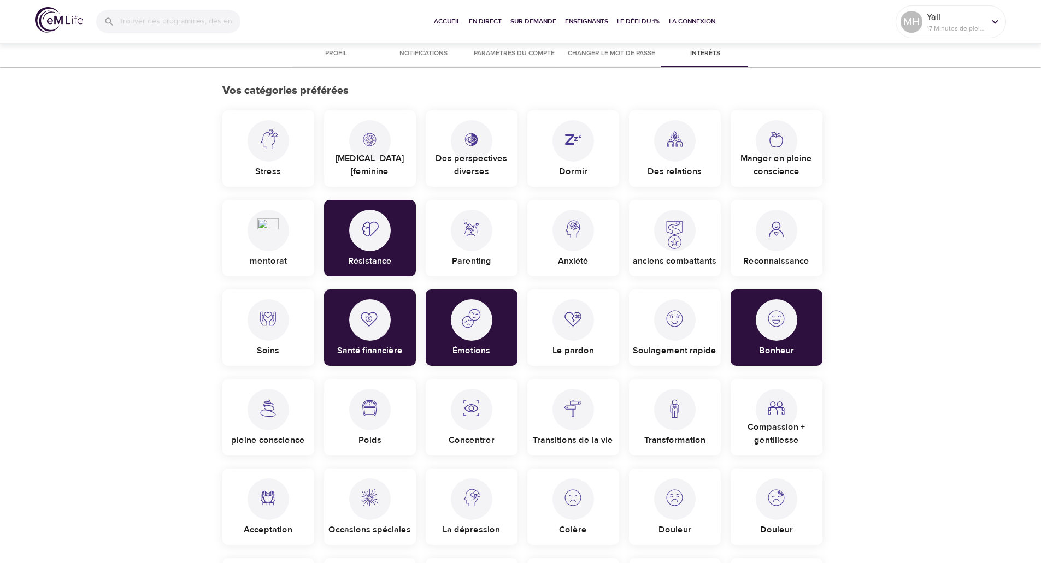
click at [686, 341] on p "Soulagement rapide" at bounding box center [675, 348] width 84 height 17
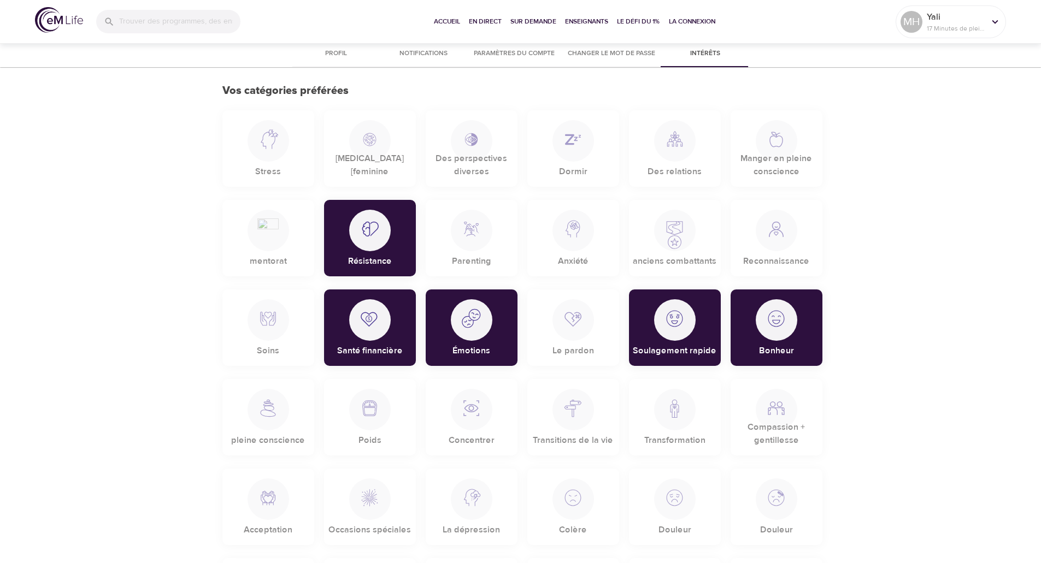
click at [573, 168] on p "Dormir" at bounding box center [573, 169] width 28 height 17
click at [672, 330] on img at bounding box center [674, 314] width 21 height 30
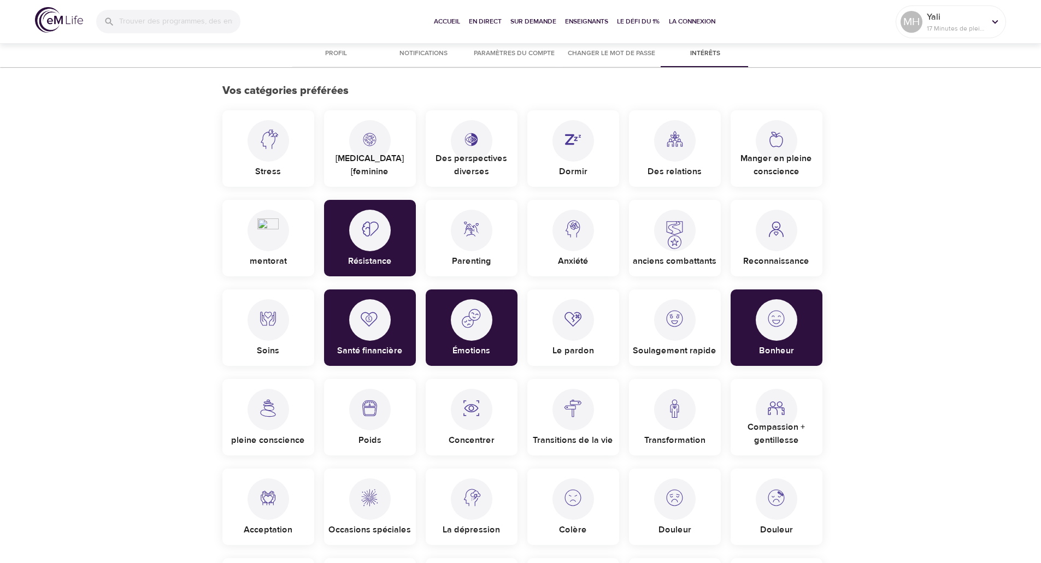
click at [569, 160] on div at bounding box center [574, 141] width 42 height 42
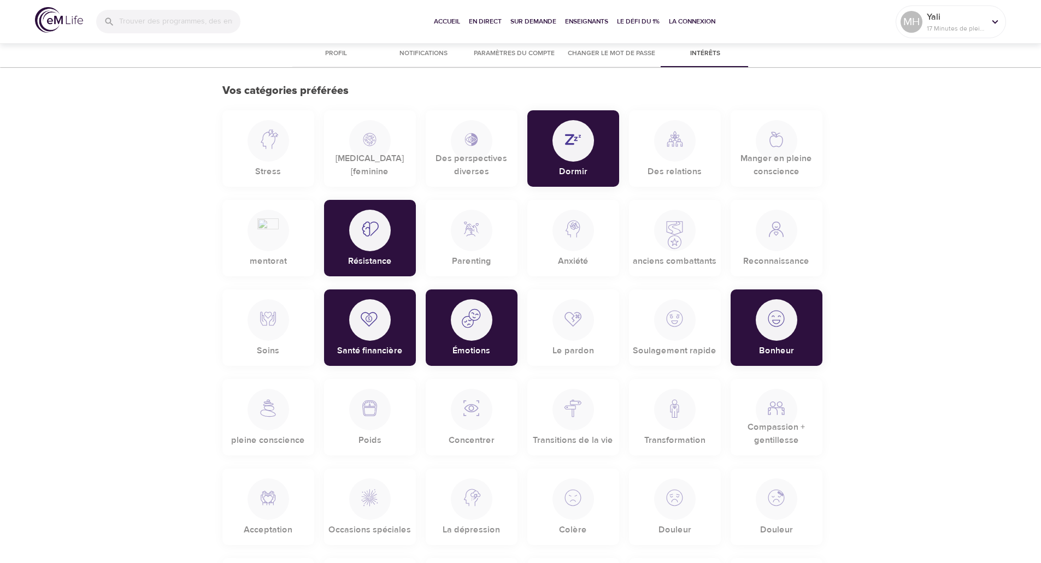
click at [587, 251] on p "Anxiété" at bounding box center [573, 258] width 30 height 17
click at [671, 319] on img at bounding box center [674, 314] width 21 height 30
click at [589, 150] on div at bounding box center [574, 141] width 42 height 42
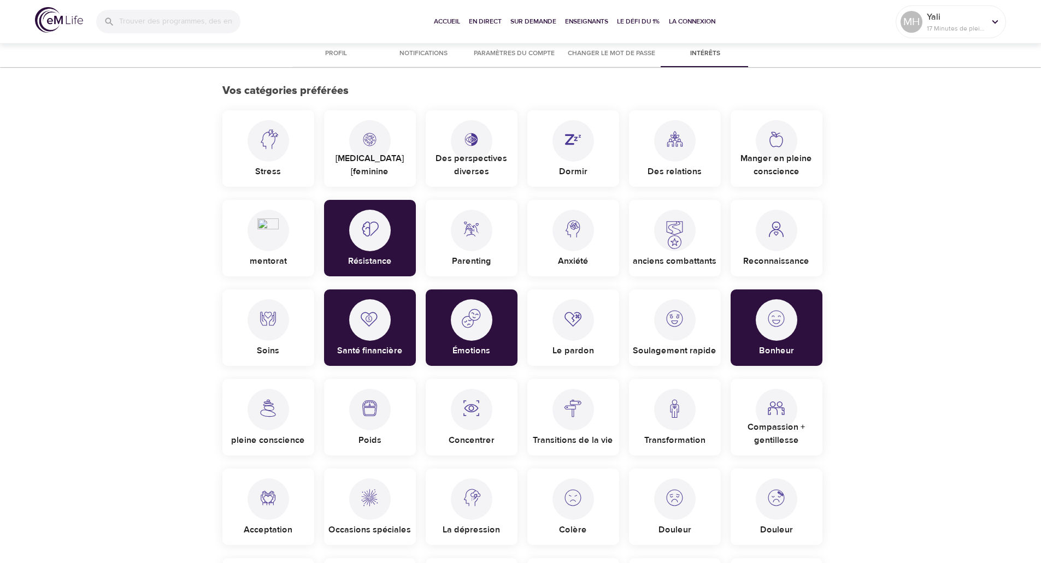
click at [771, 152] on p "Manger en pleine conscience" at bounding box center [777, 163] width 92 height 31
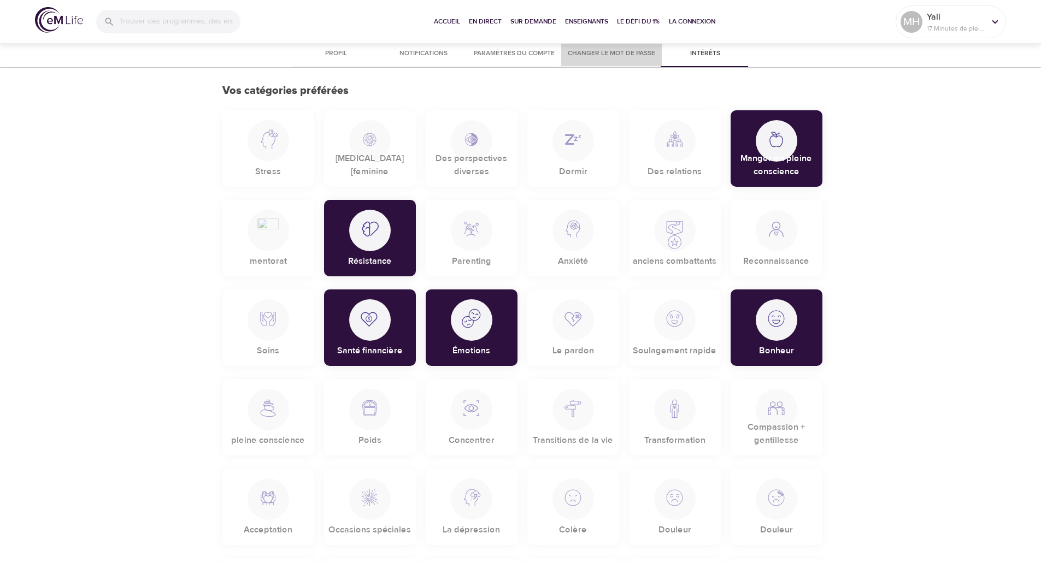
click at [633, 49] on span "Changer le mot de passe" at bounding box center [611, 53] width 87 height 11
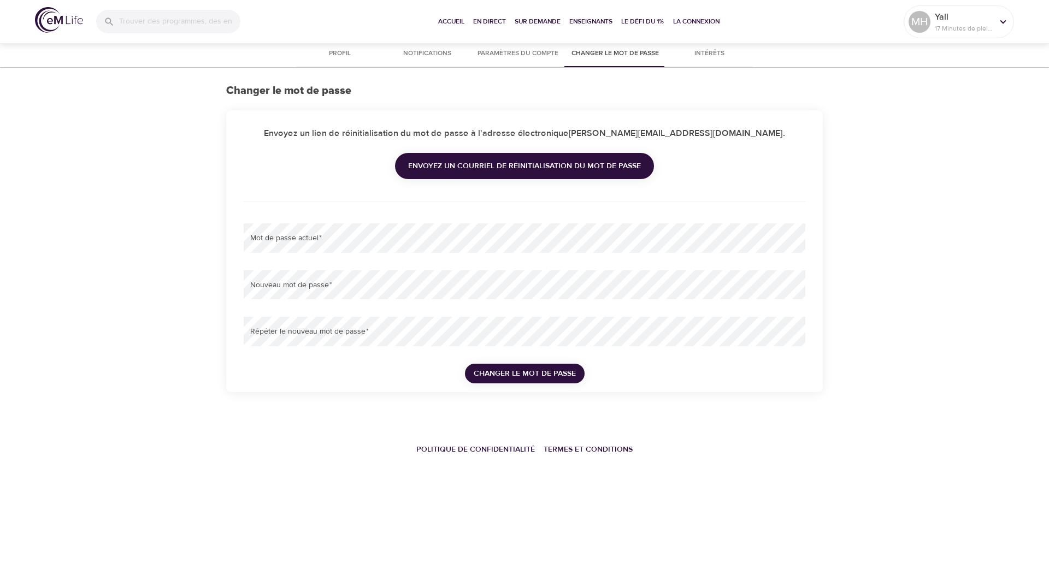
type input "[PERSON_NAME][EMAIL_ADDRESS][DOMAIN_NAME]"
click at [349, 54] on span "Profil" at bounding box center [340, 53] width 74 height 11
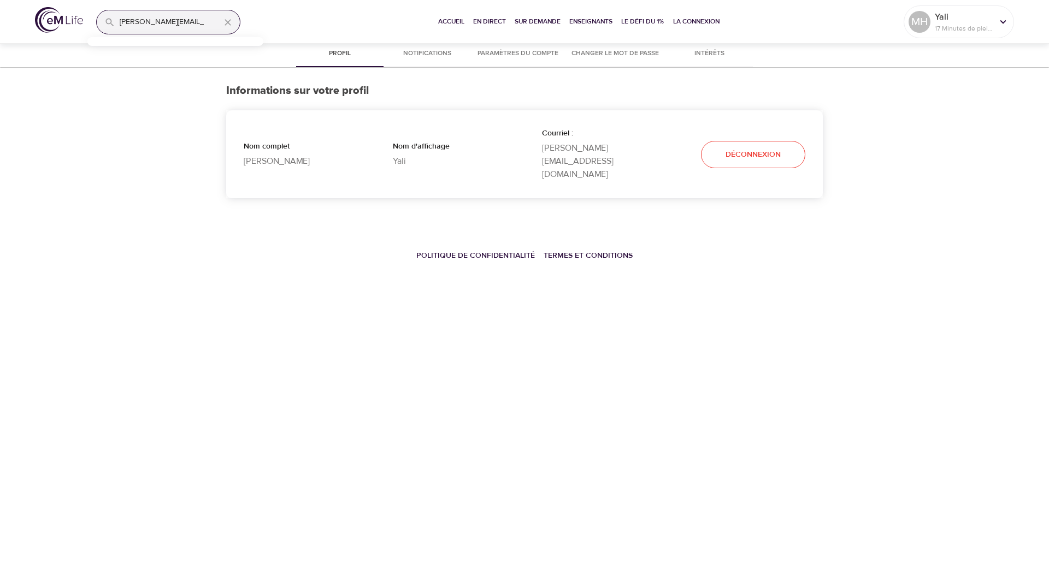
select select "10"
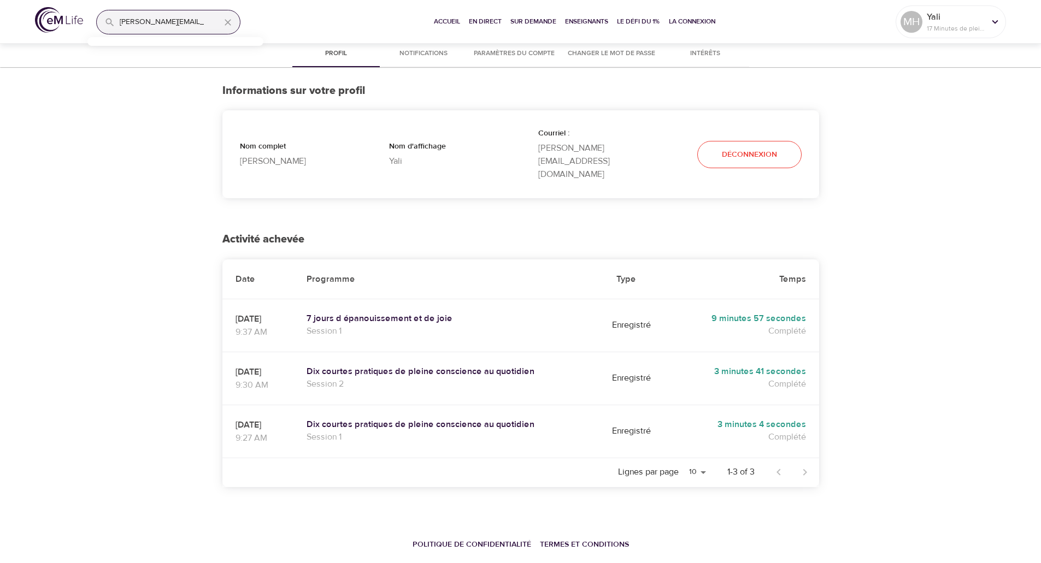
click at [338, 54] on span "Profil" at bounding box center [336, 53] width 74 height 11
click at [443, 21] on span "Accueil" at bounding box center [447, 21] width 26 height 11
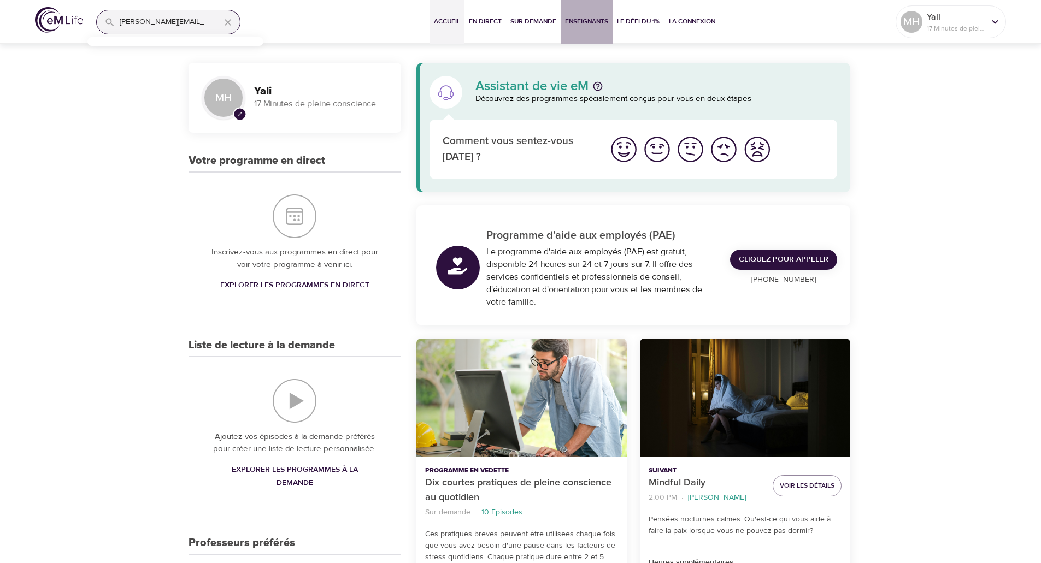
click at [588, 20] on span "Enseignants" at bounding box center [586, 21] width 43 height 11
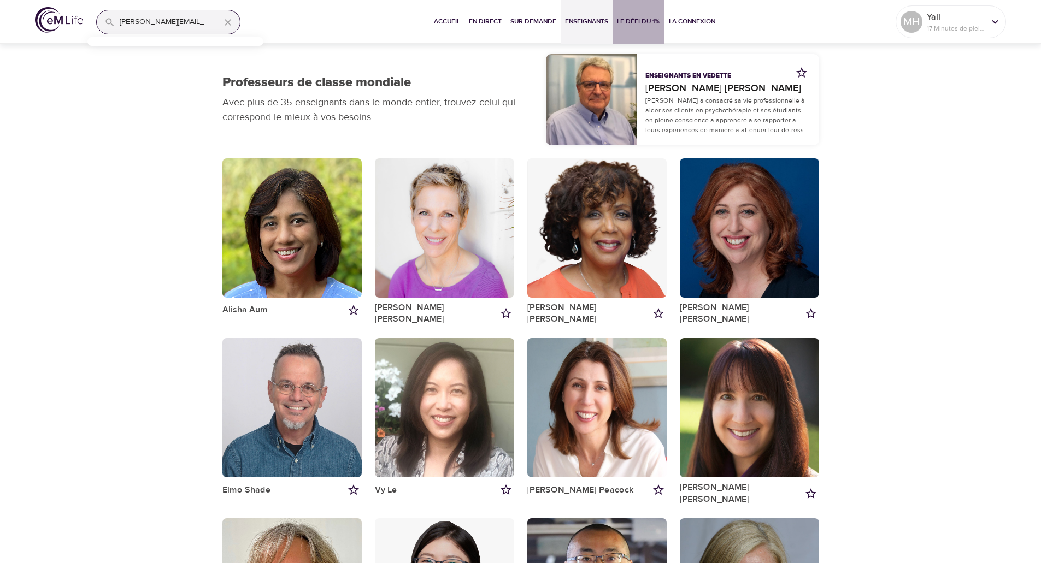
click at [650, 16] on span "Le défi du 1%" at bounding box center [638, 21] width 43 height 11
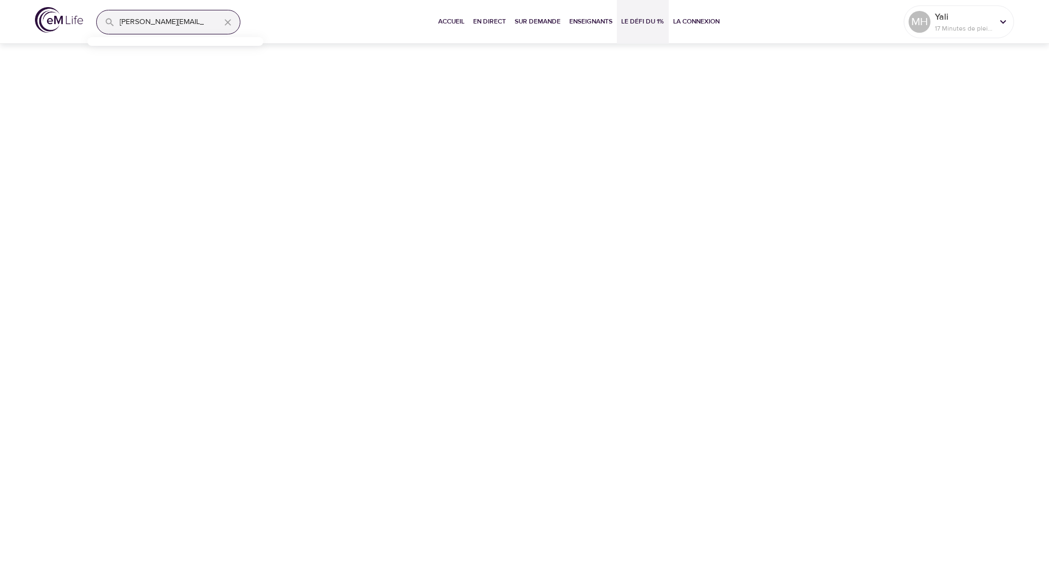
click at [638, 22] on span "Le défi du 1%" at bounding box center [642, 21] width 43 height 11
click at [451, 17] on span "Accueil" at bounding box center [451, 21] width 26 height 11
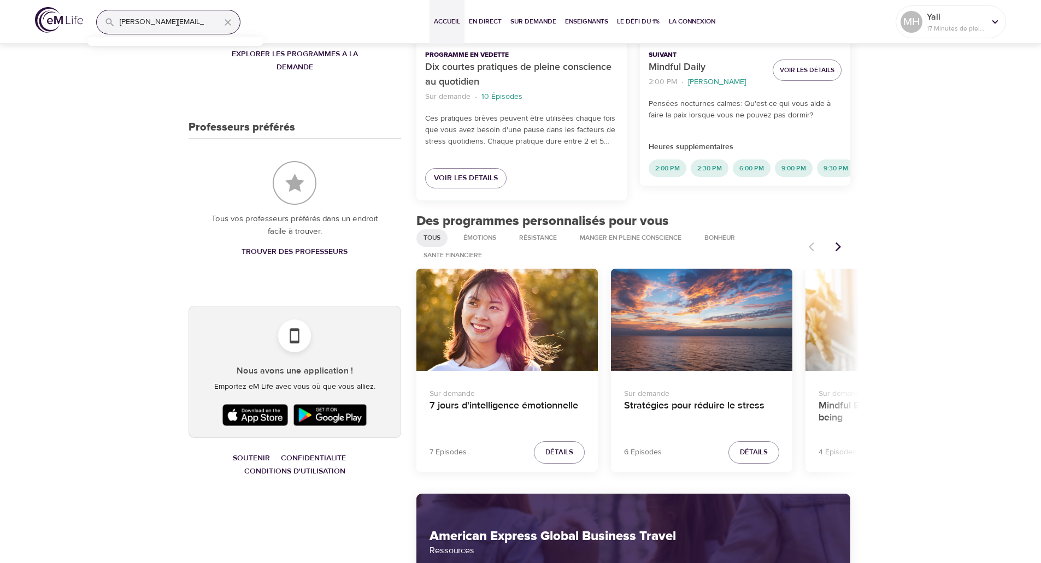
scroll to position [415, 0]
click at [836, 247] on icon "Articles précédents" at bounding box center [838, 247] width 11 height 11
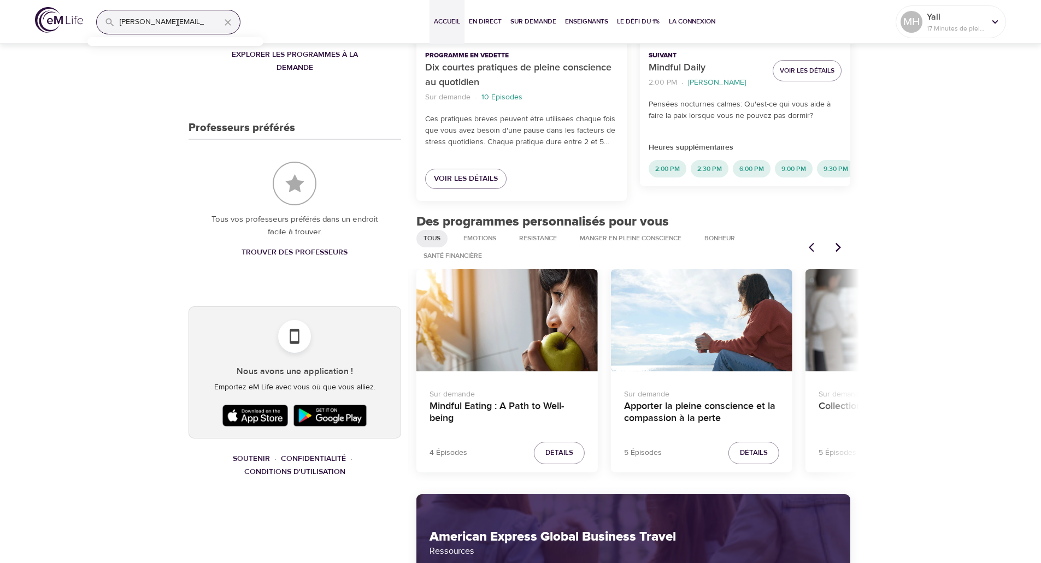
click at [842, 248] on icon "Articles précédents" at bounding box center [838, 247] width 11 height 11
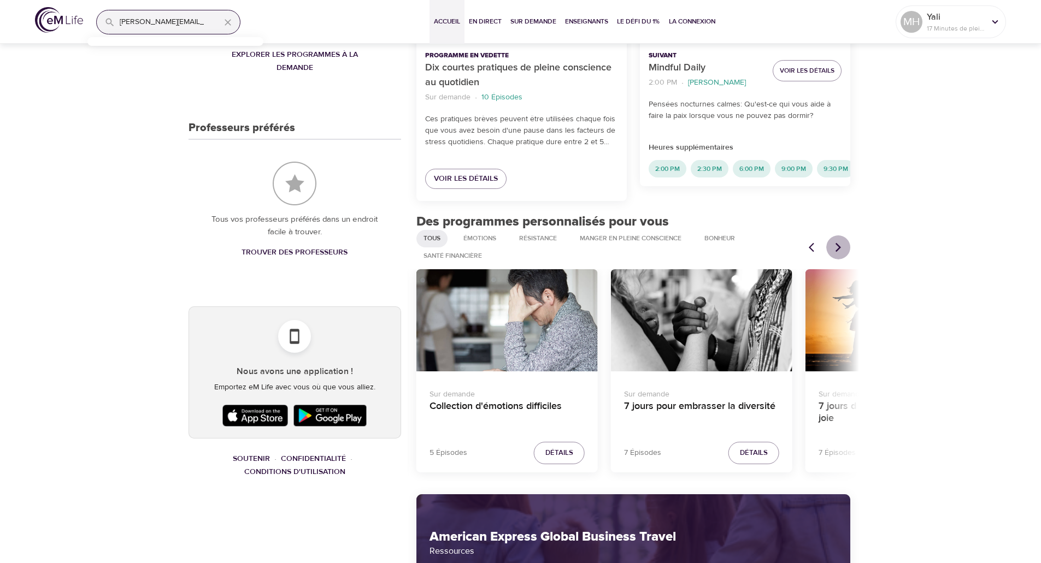
click at [842, 248] on icon "Articles précédents" at bounding box center [838, 247] width 11 height 11
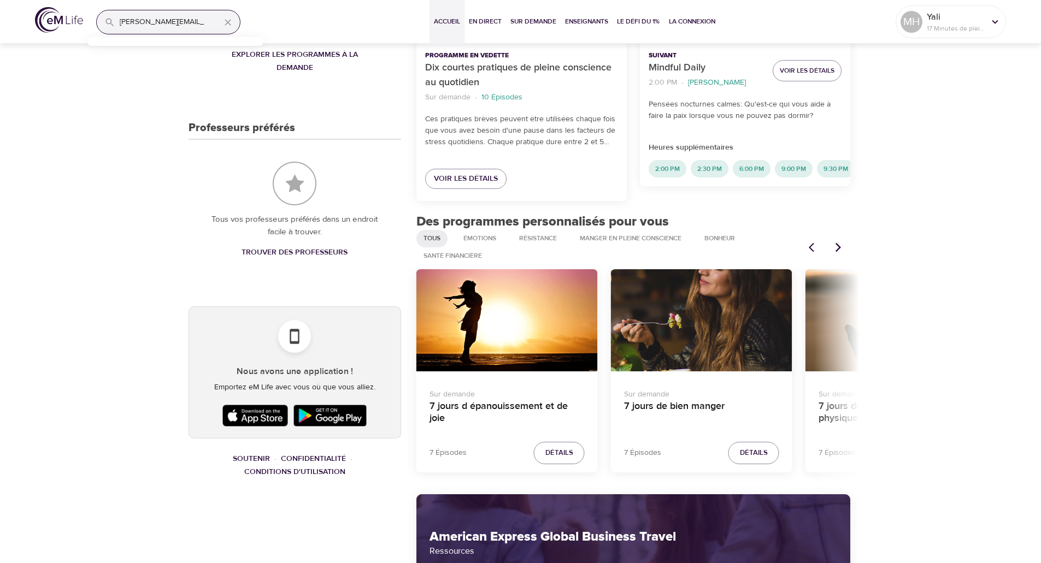
click at [842, 248] on icon "Articles précédents" at bounding box center [838, 247] width 11 height 11
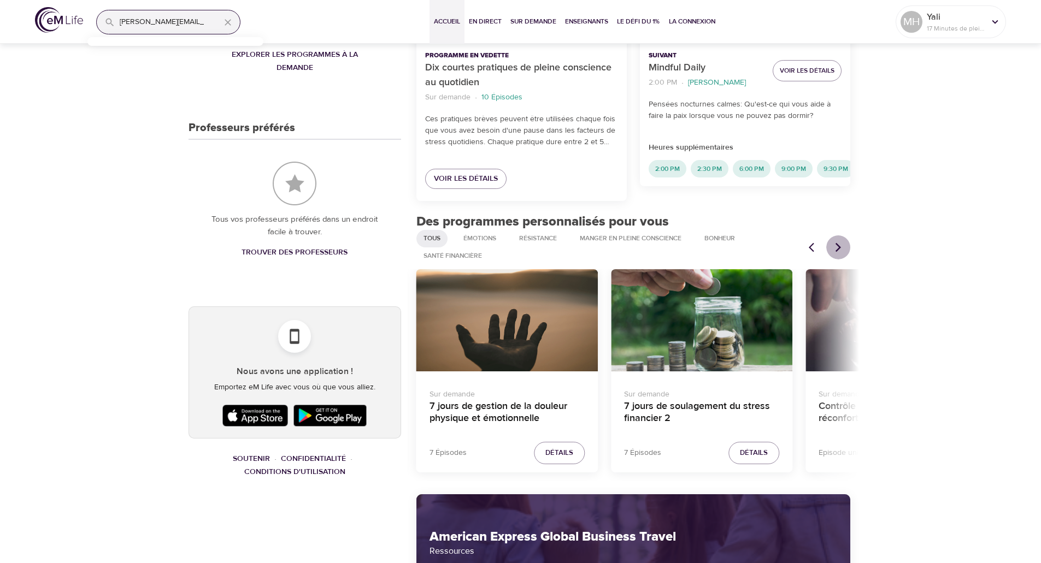
click at [842, 248] on icon "Articles précédents" at bounding box center [838, 247] width 11 height 11
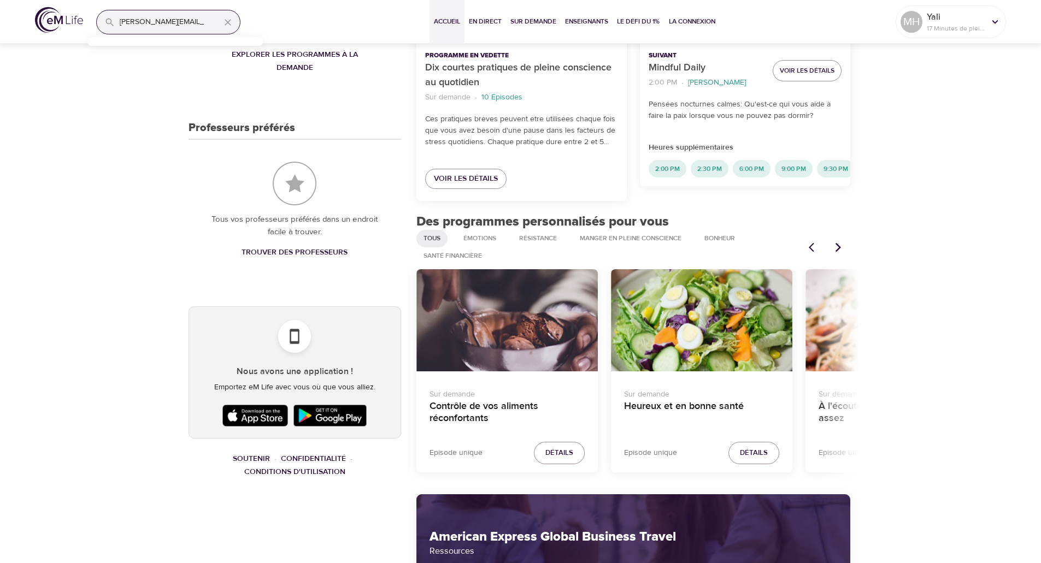
click at [745, 316] on div "Heureux et en bonne santé" at bounding box center [701, 320] width 181 height 102
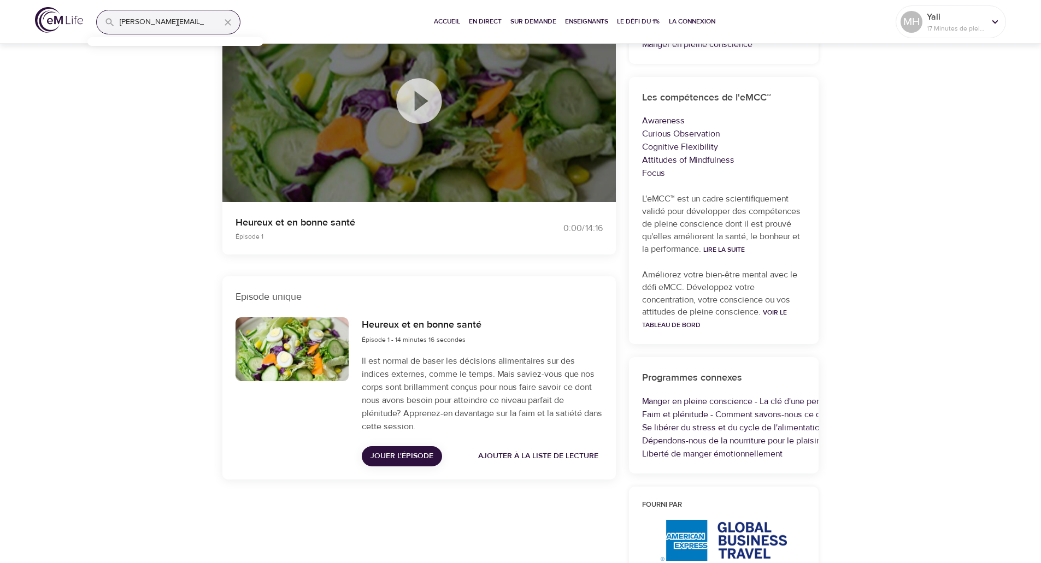
scroll to position [164, 0]
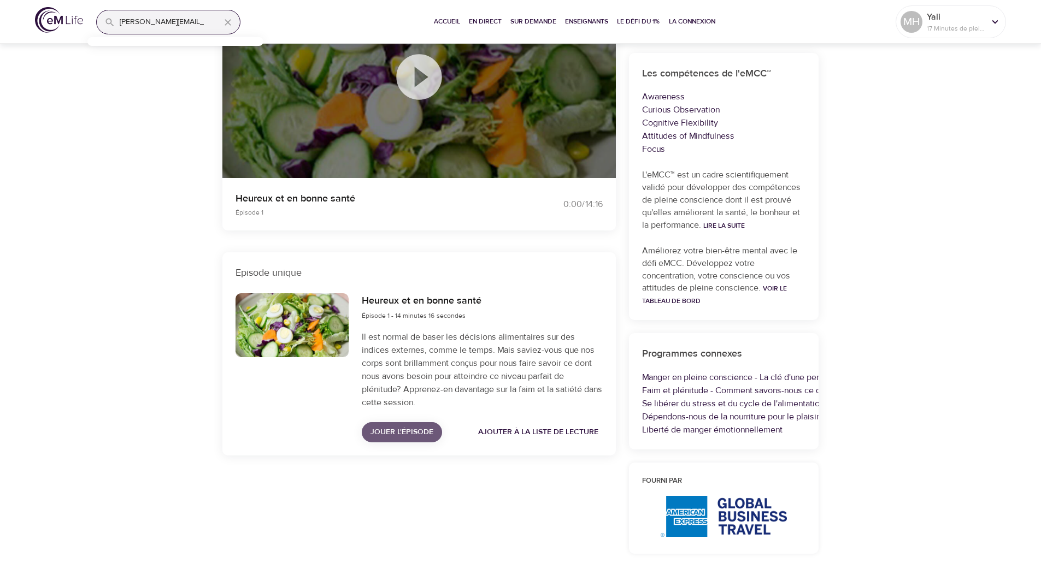
click at [387, 434] on span "Jouer l'épisode" at bounding box center [402, 433] width 63 height 14
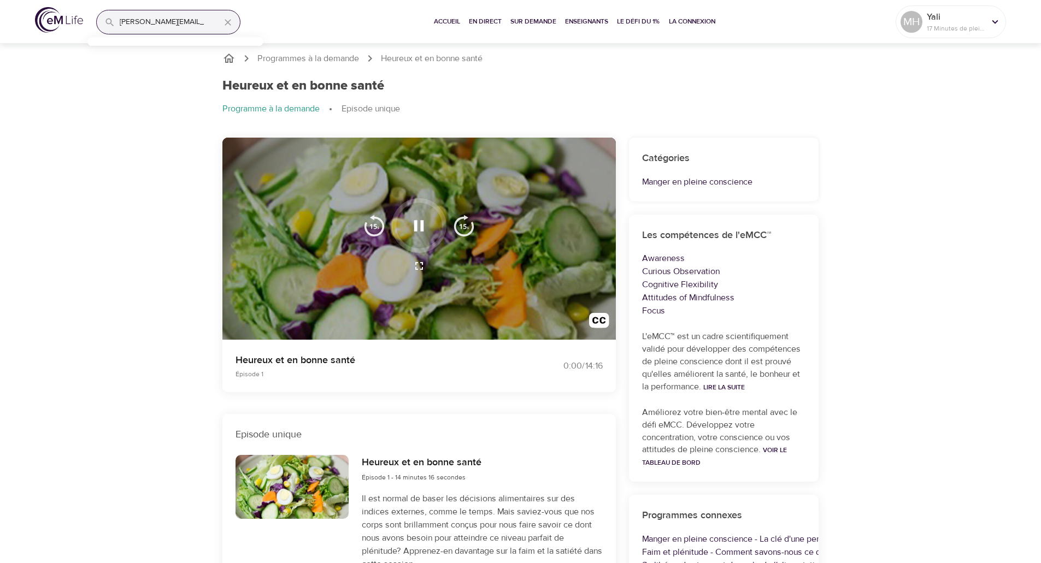
scroll to position [0, 0]
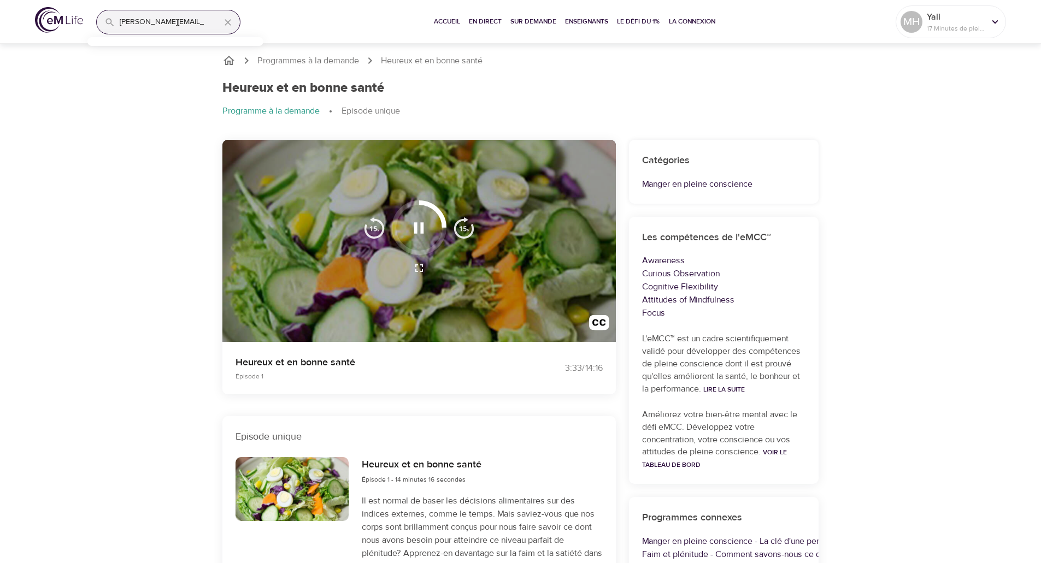
click at [995, 432] on div "Programmes à la demande Heureux et en bonne santé Heureux et en bonne santé Pro…" at bounding box center [520, 413] width 1041 height 745
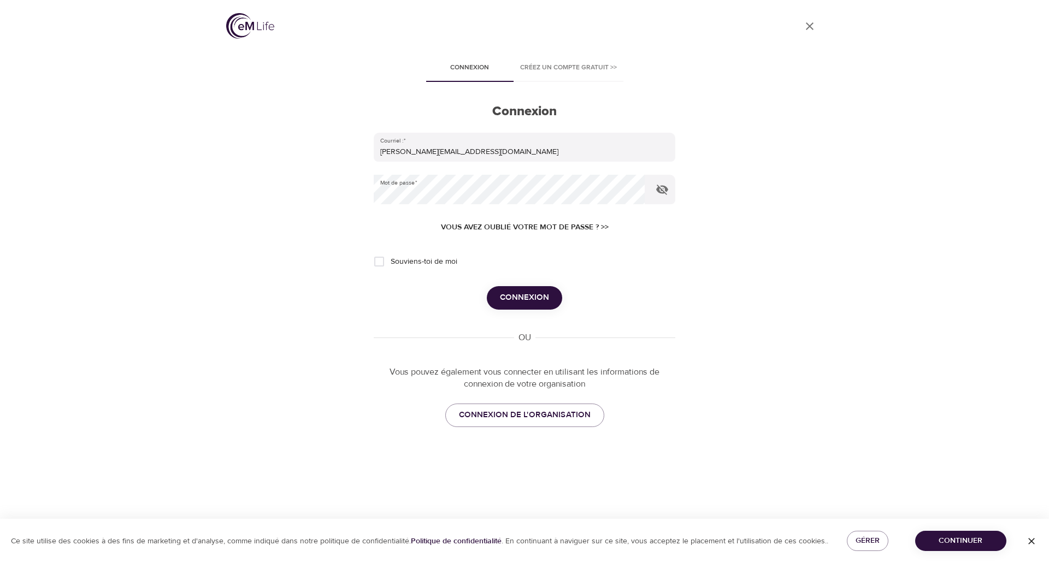
click at [545, 295] on span "Connexion" at bounding box center [524, 298] width 49 height 14
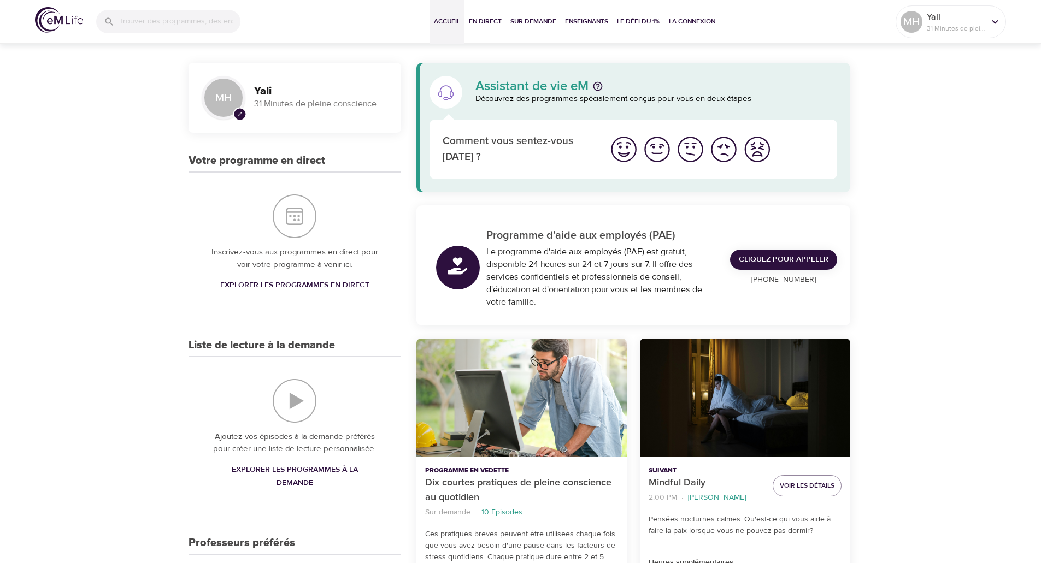
click at [351, 286] on span "Explorer les programmes en direct" at bounding box center [294, 286] width 149 height 14
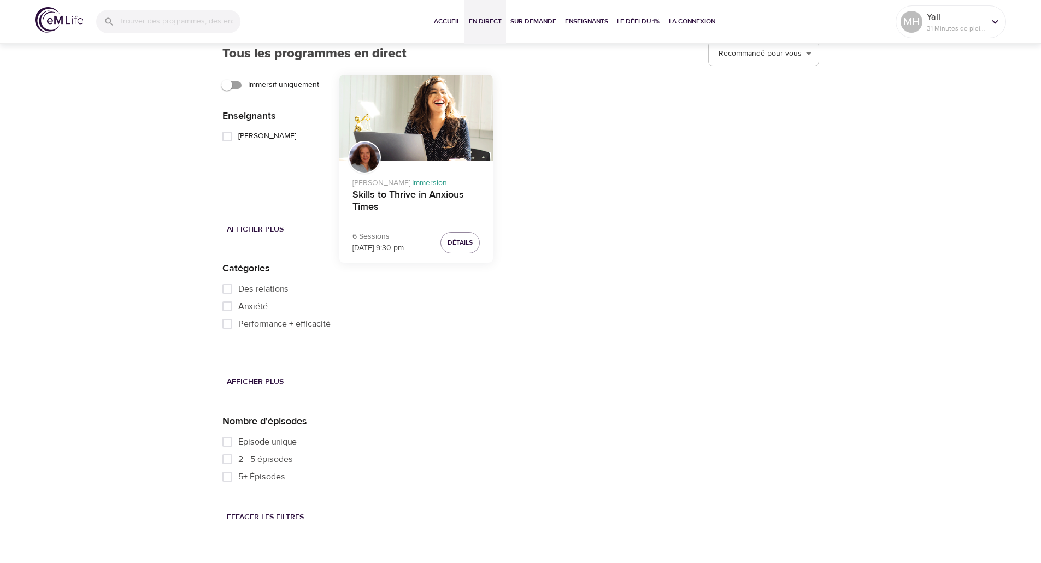
scroll to position [1423, 0]
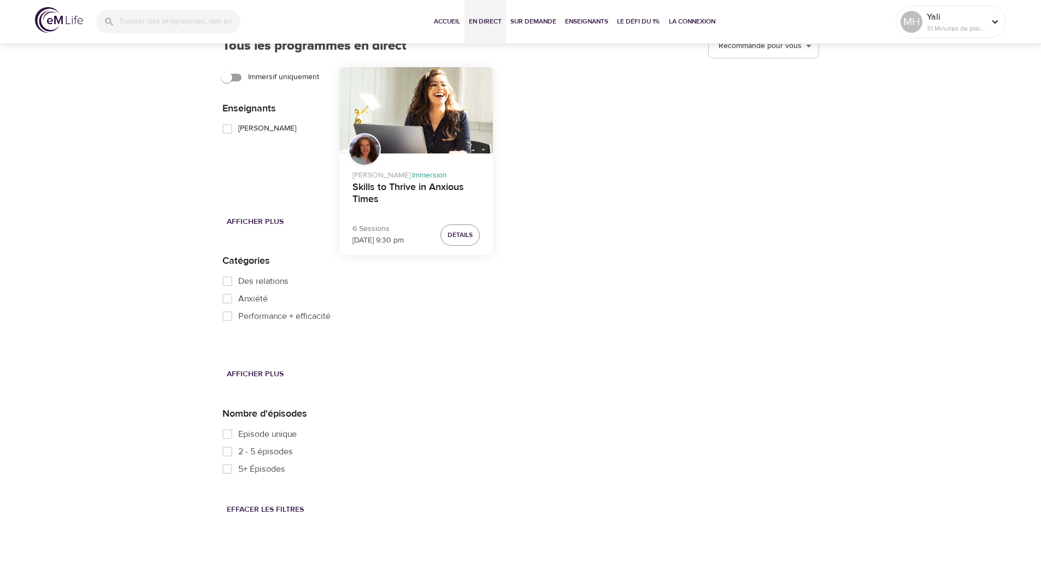
click at [615, 498] on div "[PERSON_NAME] · Immersion Skills to Thrive in Anxious Times 6 Sessions [DATE] 9…" at bounding box center [579, 293] width 480 height 453
